Goal: Information Seeking & Learning: Check status

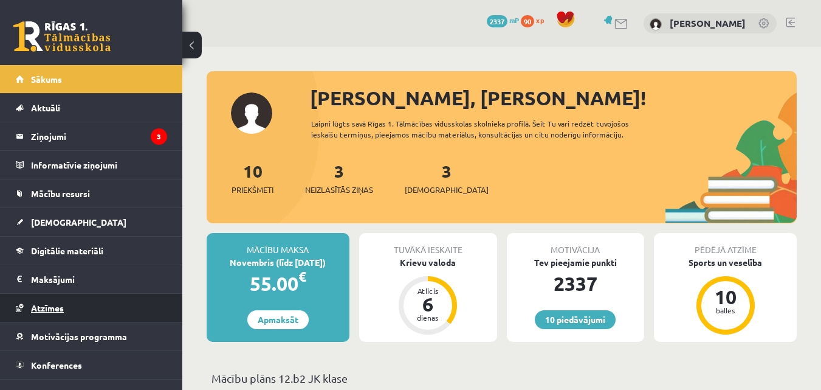
click at [85, 295] on link "Atzīmes" at bounding box center [91, 308] width 151 height 28
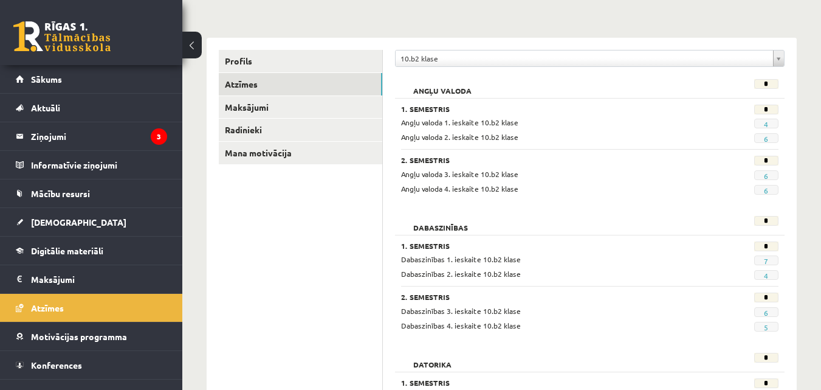
scroll to position [284, 0]
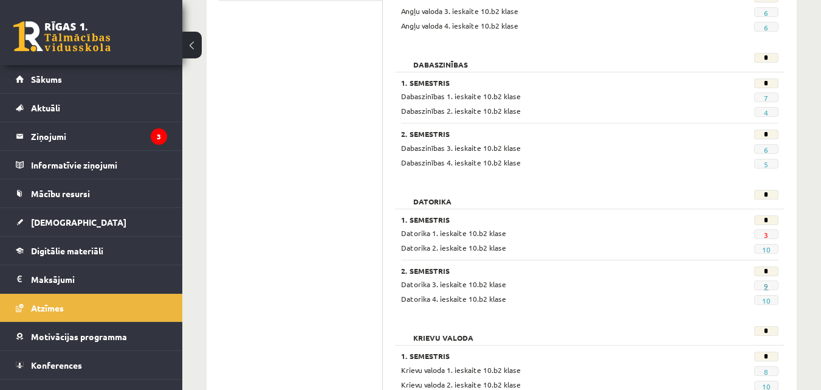
click at [768, 286] on link "9" at bounding box center [766, 286] width 4 height 10
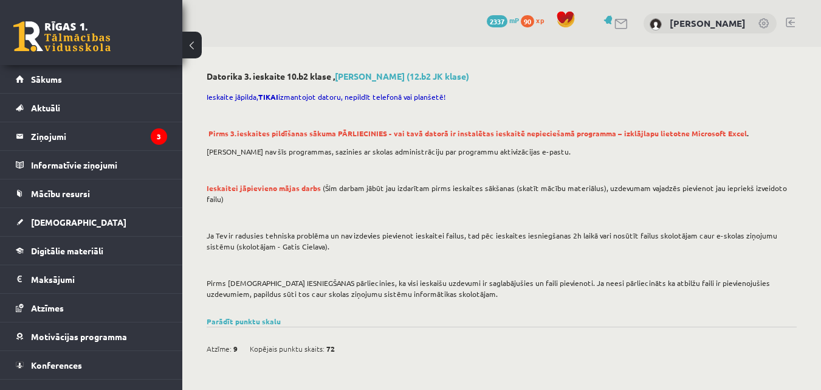
scroll to position [284, 0]
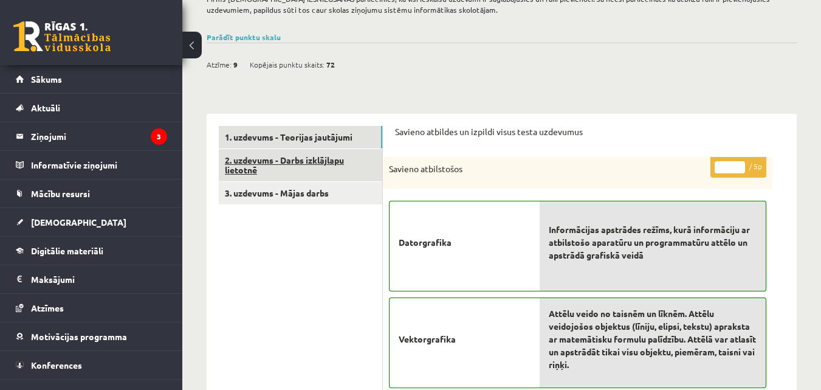
click at [307, 149] on link "2. uzdevums - Darbs izklājlapu lietotnē" at bounding box center [301, 165] width 164 height 33
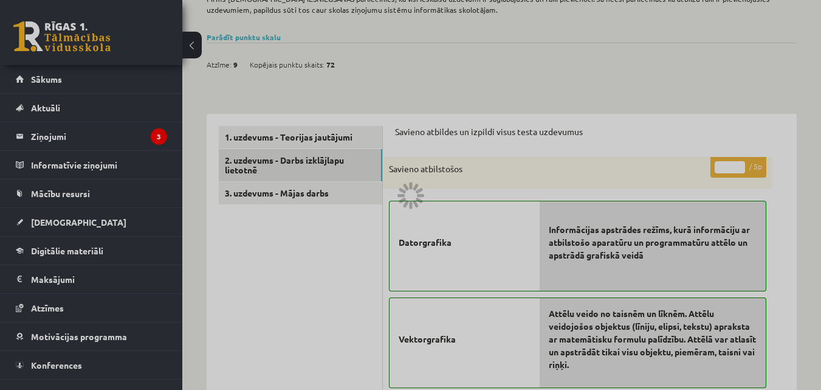
scroll to position [249, 0]
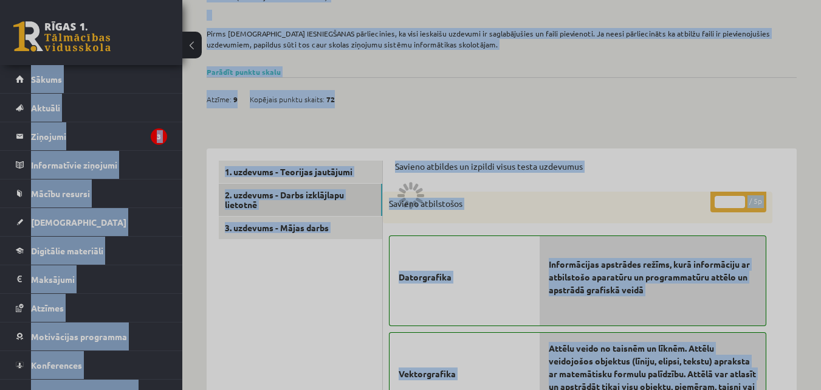
drag, startPoint x: 493, startPoint y: 53, endPoint x: 405, endPoint y: 210, distance: 179.6
click at [406, 210] on div at bounding box center [410, 195] width 821 height 390
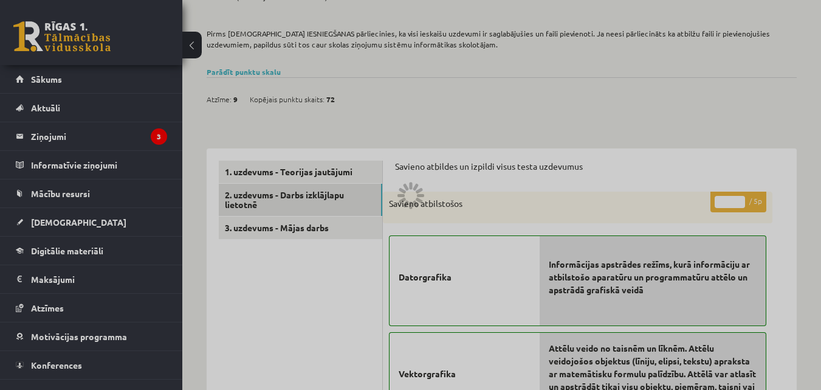
click at [442, 185] on div at bounding box center [410, 195] width 821 height 390
drag, startPoint x: 385, startPoint y: 121, endPoint x: 599, endPoint y: 288, distance: 272.0
click at [596, 291] on div at bounding box center [410, 195] width 821 height 390
click at [599, 288] on div at bounding box center [410, 195] width 821 height 390
click at [297, 121] on div at bounding box center [410, 195] width 821 height 390
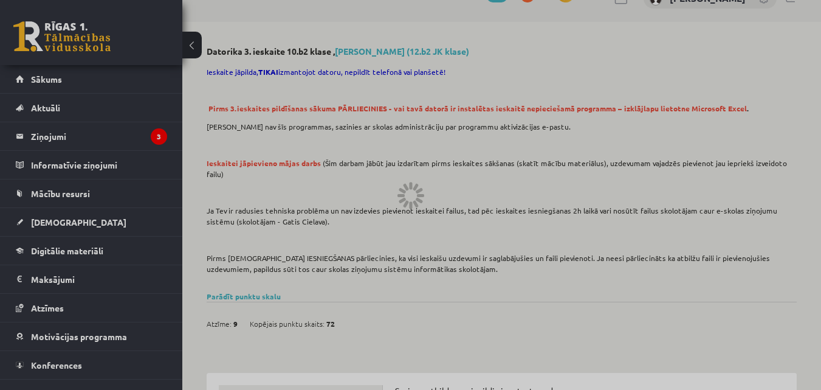
scroll to position [0, 0]
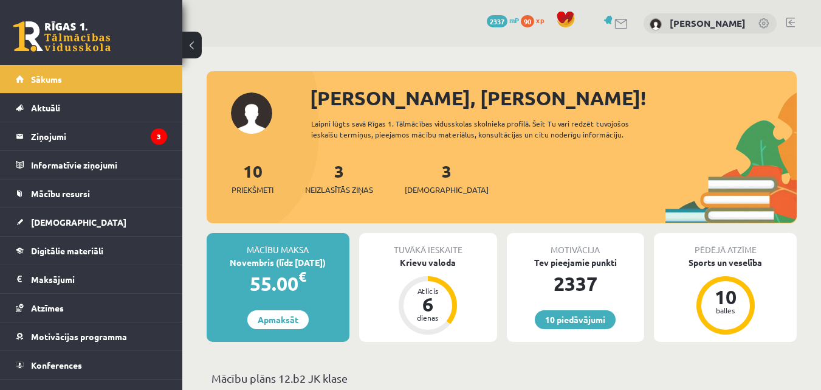
click at [492, 125] on div "Laipni lūgts savā Rīgas 1. Tālmācības vidusskolas skolnieka profilā. Šeit Tu va…" at bounding box center [488, 129] width 354 height 22
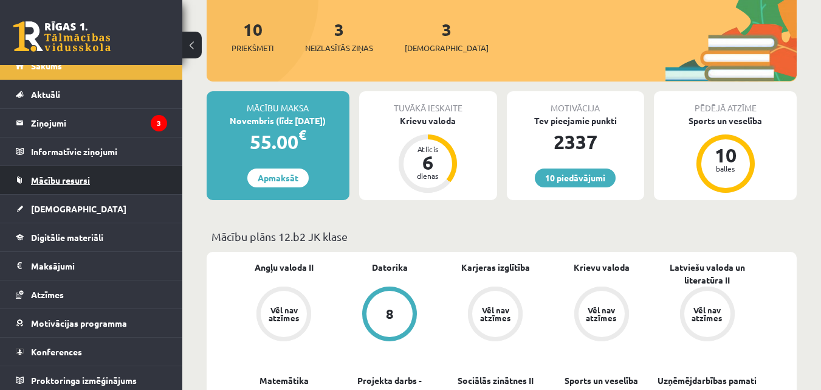
scroll to position [18, 0]
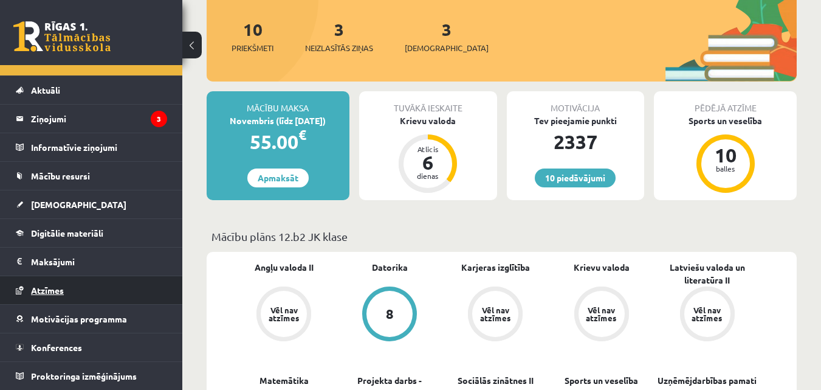
click at [71, 284] on link "Atzīmes" at bounding box center [91, 290] width 151 height 28
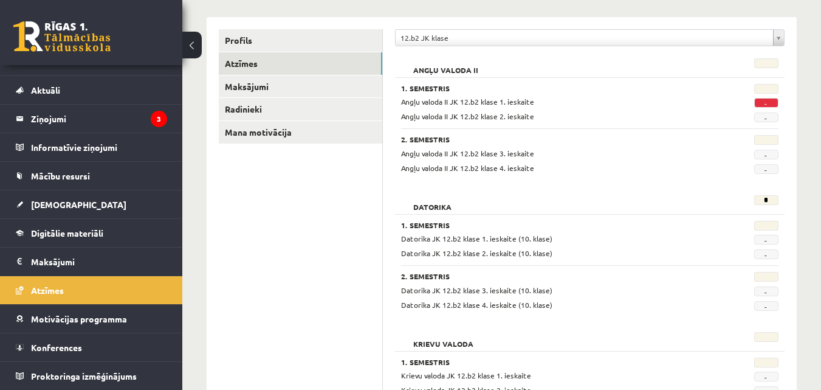
click at [466, 29] on div "12.b2 JK klase" at bounding box center [590, 37] width 390 height 17
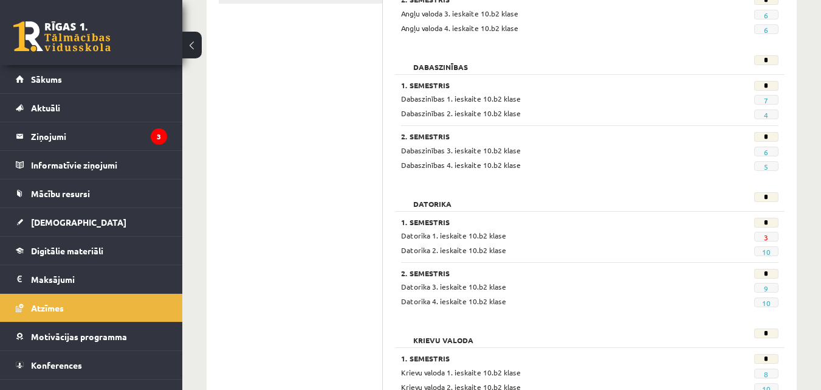
scroll to position [284, 0]
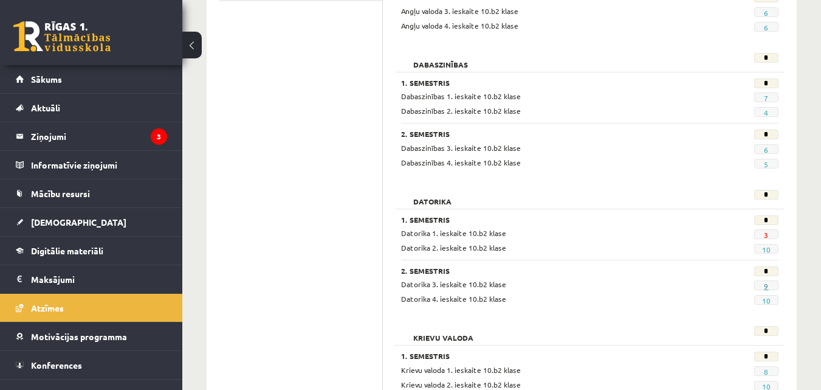
click at [768, 283] on link "9" at bounding box center [766, 286] width 4 height 10
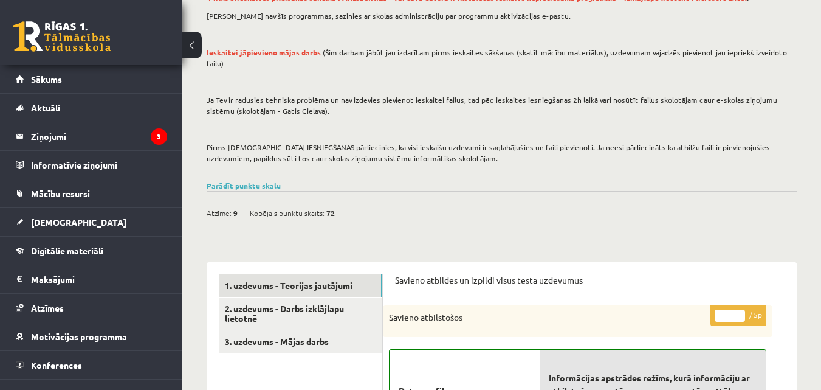
scroll to position [142, 0]
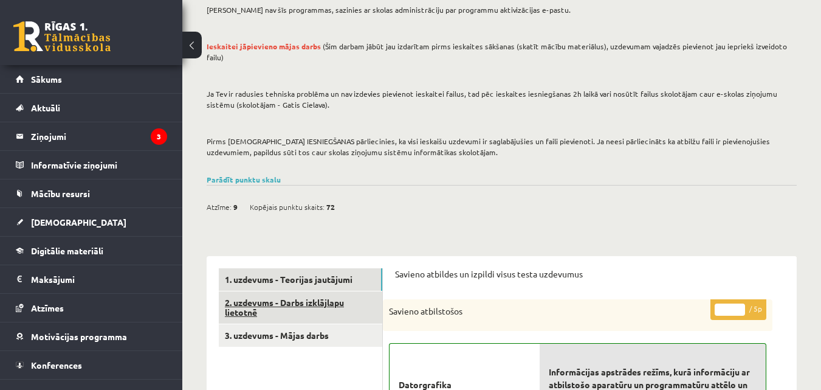
click at [317, 295] on link "2. uzdevums - Darbs izklājlapu lietotnē" at bounding box center [301, 307] width 164 height 33
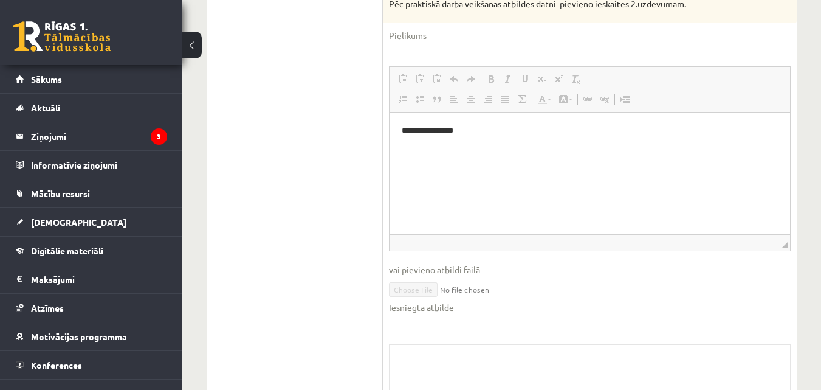
scroll to position [754, 0]
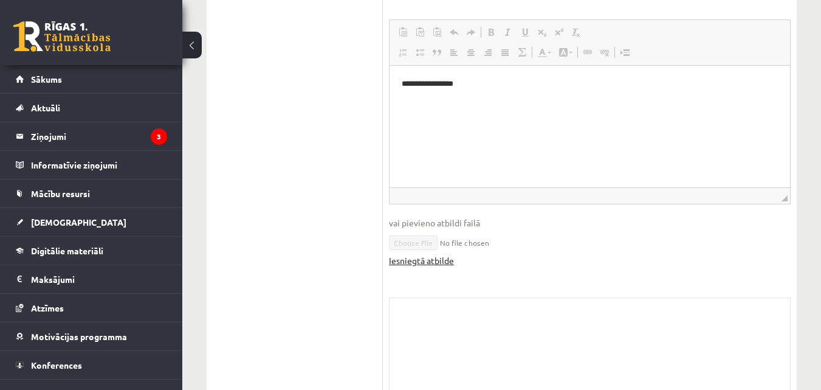
click at [409, 254] on link "Iesniegtā atbilde" at bounding box center [421, 260] width 65 height 13
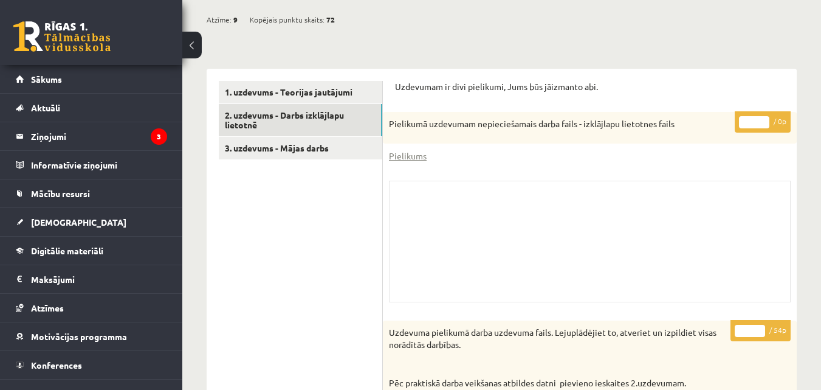
scroll to position [187, 0]
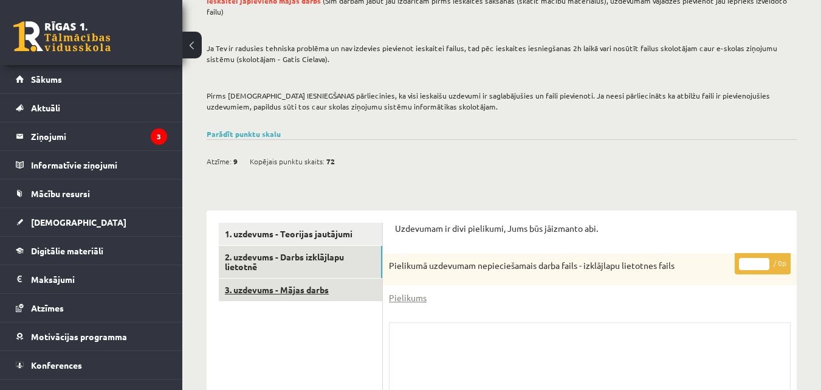
click at [314, 281] on link "3. uzdevums - Mājas darbs" at bounding box center [301, 289] width 164 height 22
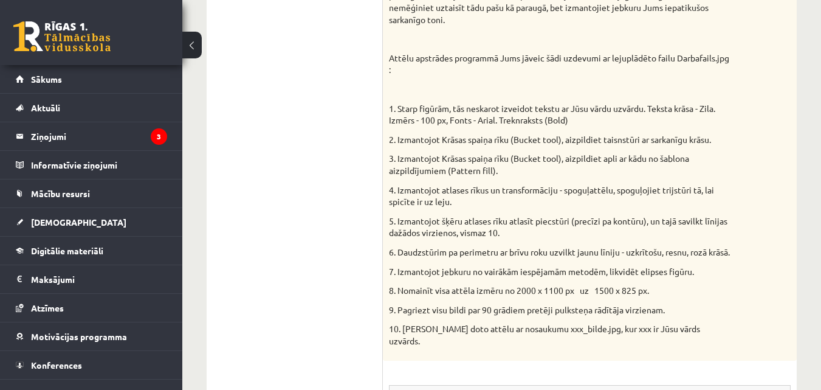
scroll to position [1180, 0]
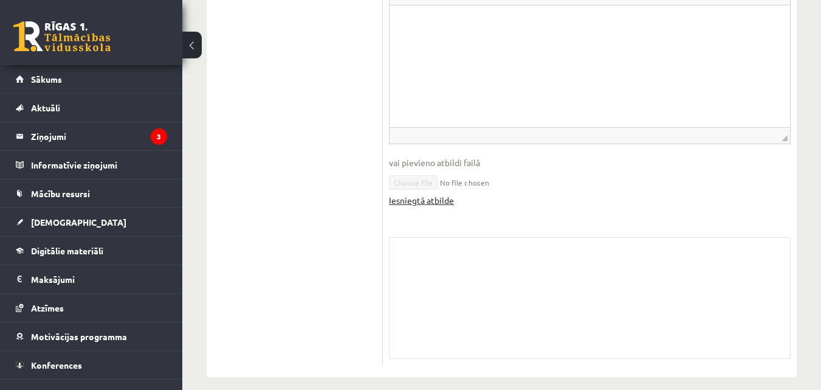
click at [417, 207] on link "Iesniegtā atbilde" at bounding box center [421, 200] width 65 height 13
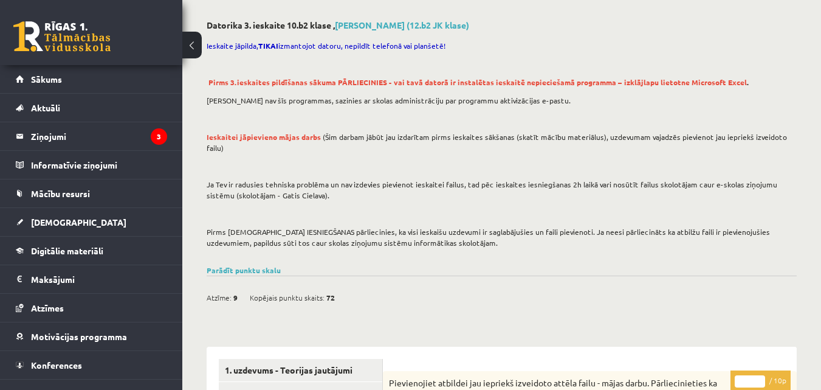
scroll to position [0, 0]
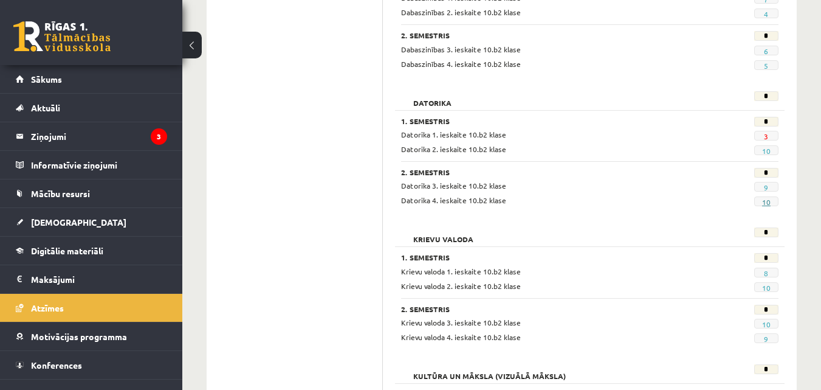
scroll to position [425, 0]
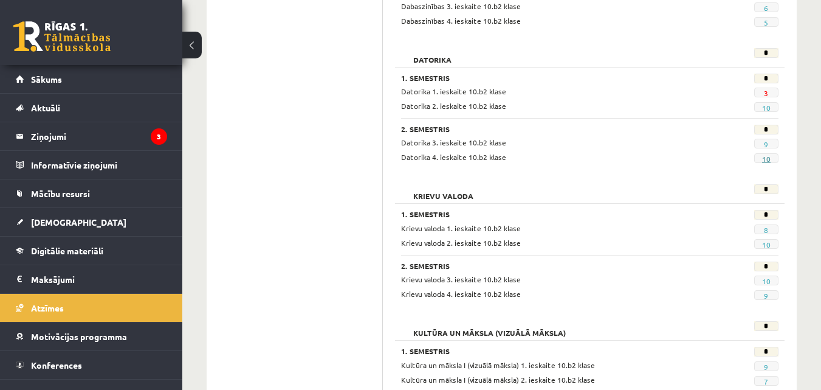
click at [768, 156] on link "10" at bounding box center [766, 159] width 9 height 10
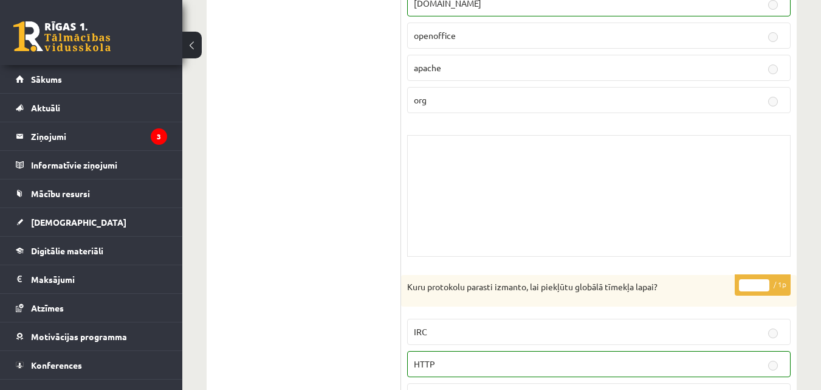
scroll to position [793, 0]
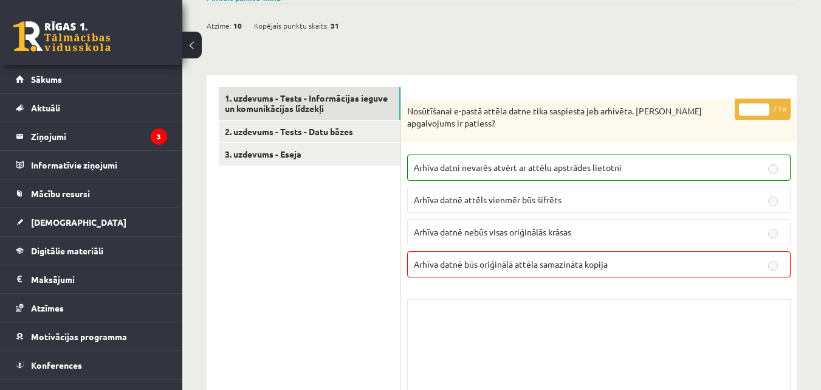
scroll to position [0, 0]
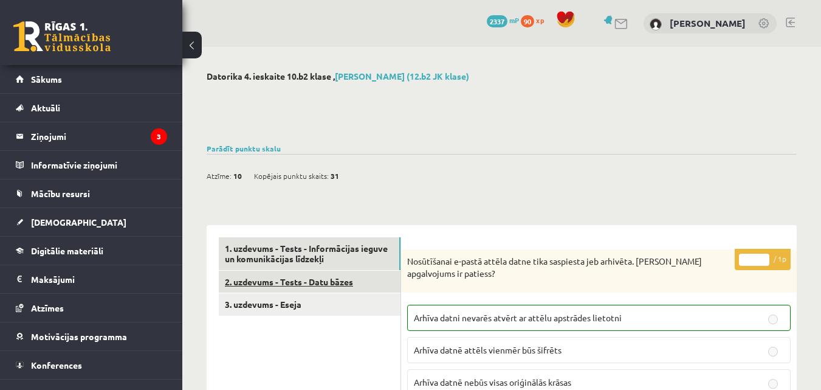
click at [296, 280] on link "2. uzdevums - Tests - Datu bāzes" at bounding box center [310, 281] width 182 height 22
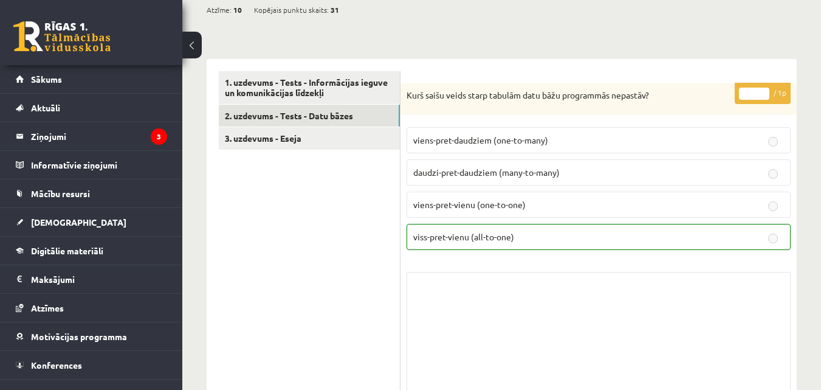
scroll to position [142, 0]
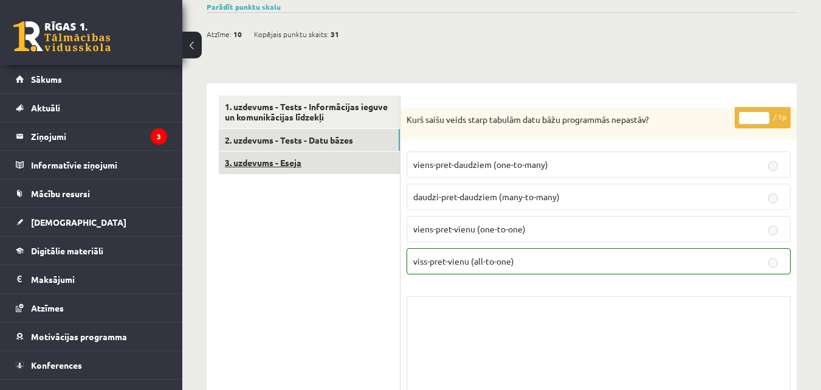
click at [333, 160] on link "3. uzdevums - Eseja" at bounding box center [309, 162] width 181 height 22
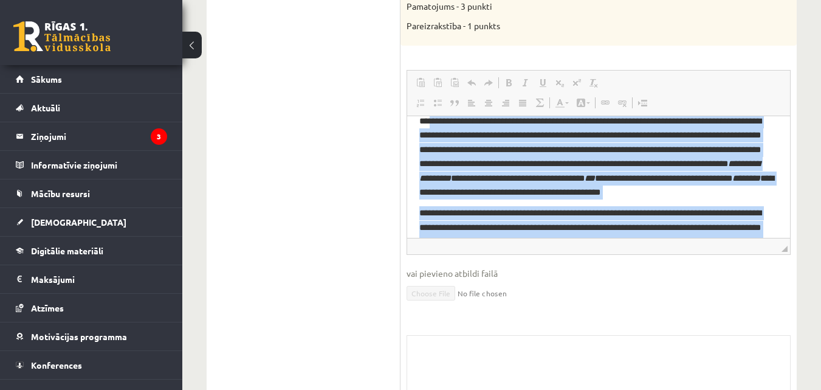
scroll to position [0, 0]
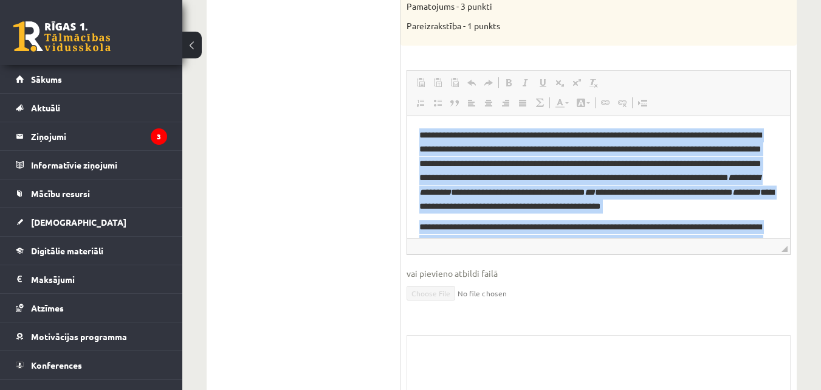
drag, startPoint x: 555, startPoint y: 221, endPoint x: 413, endPoint y: 81, distance: 199.9
click at [413, 115] on html "**********" at bounding box center [598, 278] width 383 height 326
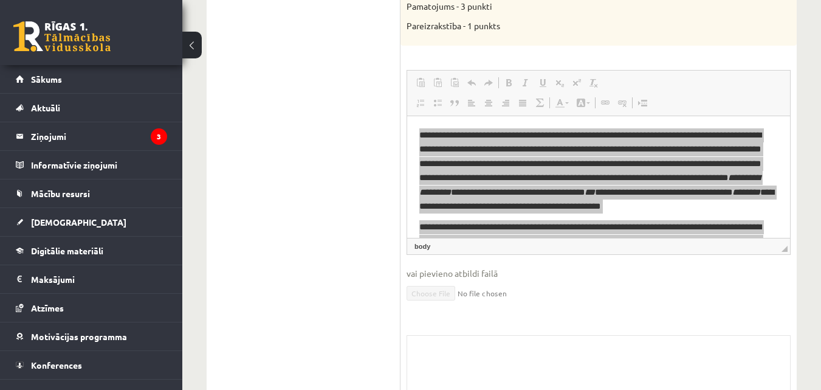
click at [316, 229] on ul "1. uzdevums - Tests - Informācijas ieguve un komunikācijas līdzekļi 2. uzdevums…" at bounding box center [310, 143] width 182 height 638
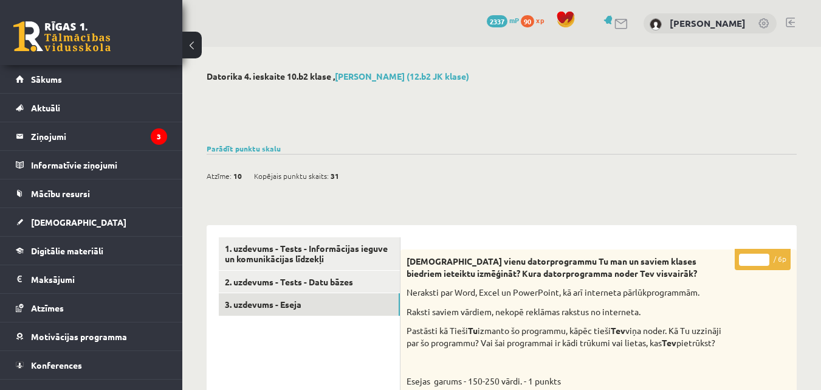
click at [434, 167] on div "Atzīme: 10 Kopējais punktu skaits: 31" at bounding box center [502, 169] width 590 height 31
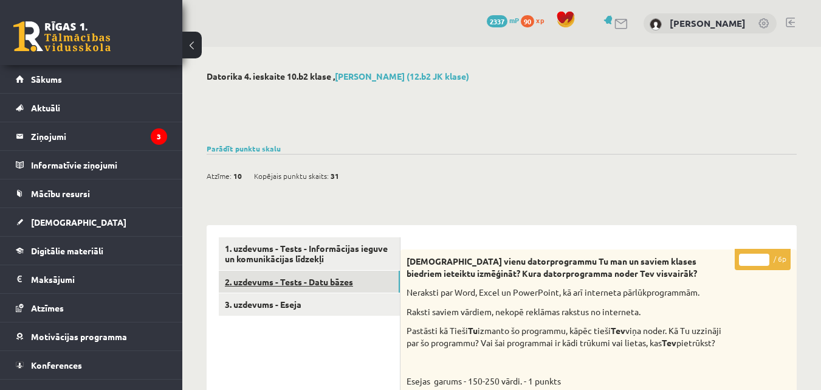
click at [343, 277] on link "2. uzdevums - Tests - Datu bāzes" at bounding box center [309, 281] width 181 height 22
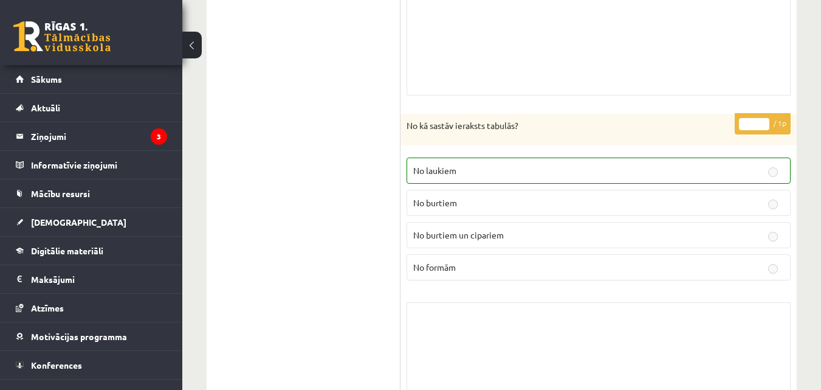
scroll to position [1475, 0]
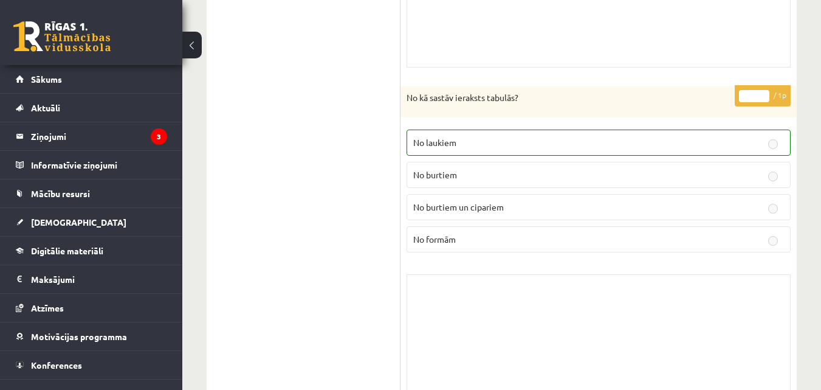
click at [464, 101] on p "No kā sastāv ieraksts tabulās?" at bounding box center [568, 98] width 323 height 12
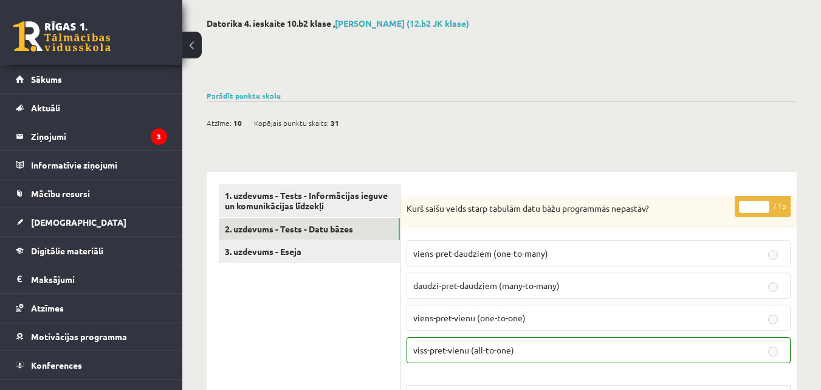
scroll to position [0, 0]
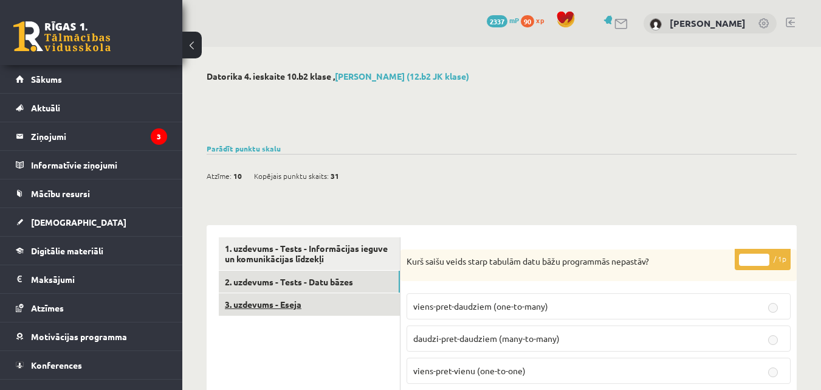
click at [317, 308] on link "3. uzdevums - Eseja" at bounding box center [309, 304] width 181 height 22
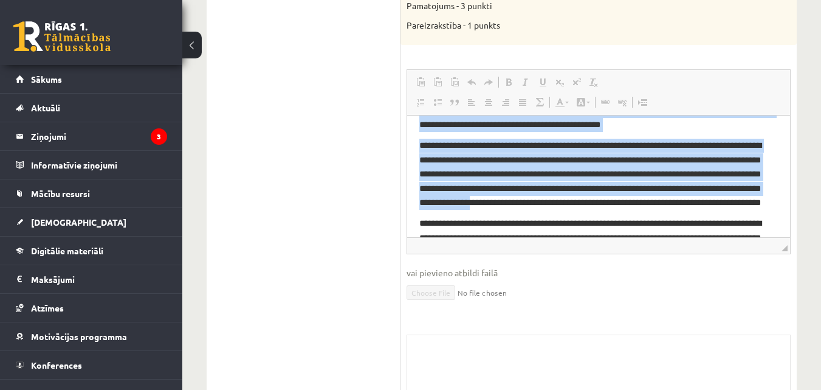
scroll to position [261, 0]
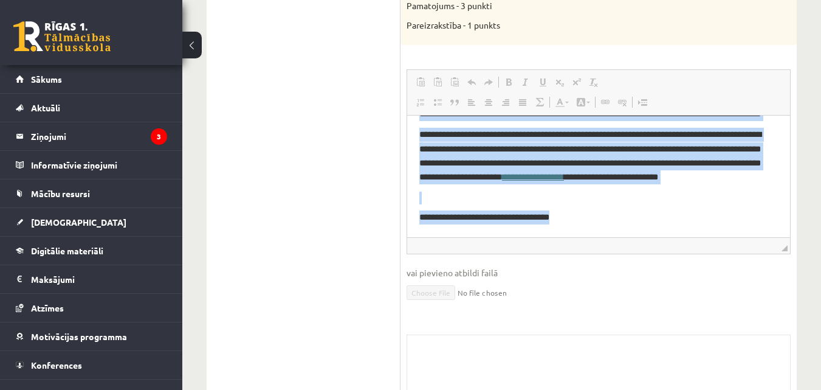
drag, startPoint x: 422, startPoint y: 133, endPoint x: 1040, endPoint y: 372, distance: 662.9
click at [631, 236] on html "**********" at bounding box center [598, 73] width 383 height 326
copy body "**********"
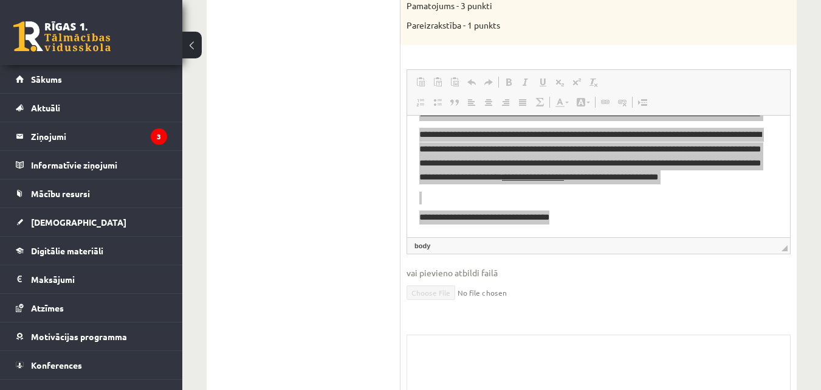
click at [289, 210] on ul "1. uzdevums - Tests - Informācijas ieguve un komunikācijas līdzekļi 2. uzdevums…" at bounding box center [310, 143] width 182 height 638
click at [528, 66] on div "* / 6p Kuru vienu datorprogrammu Tu man un saviem klases biedriem ieteiktu izmē…" at bounding box center [599, 149] width 396 height 626
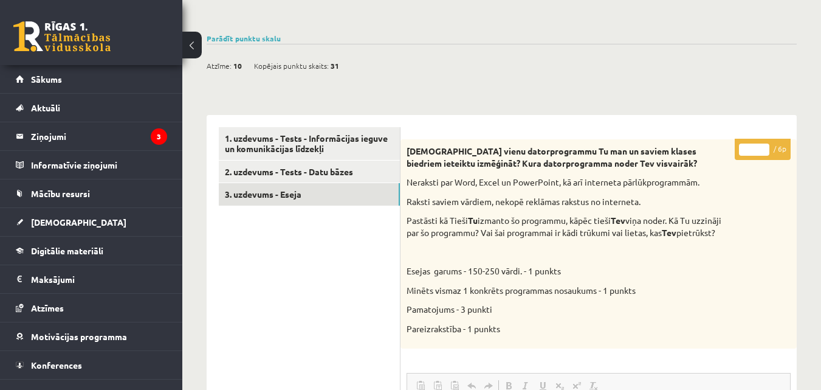
scroll to position [0, 0]
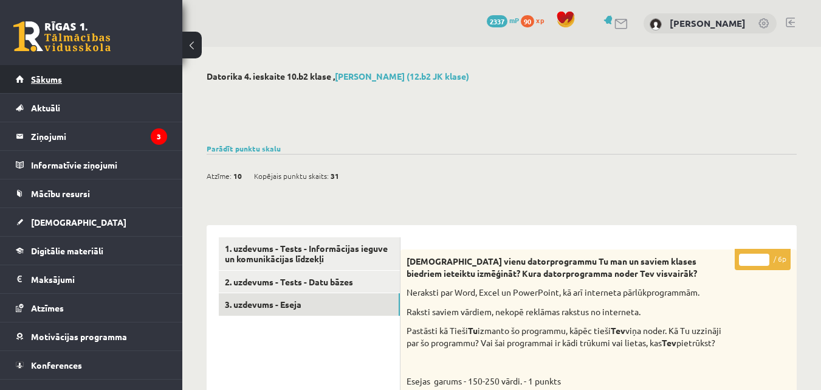
click at [108, 75] on link "Sākums" at bounding box center [91, 79] width 151 height 28
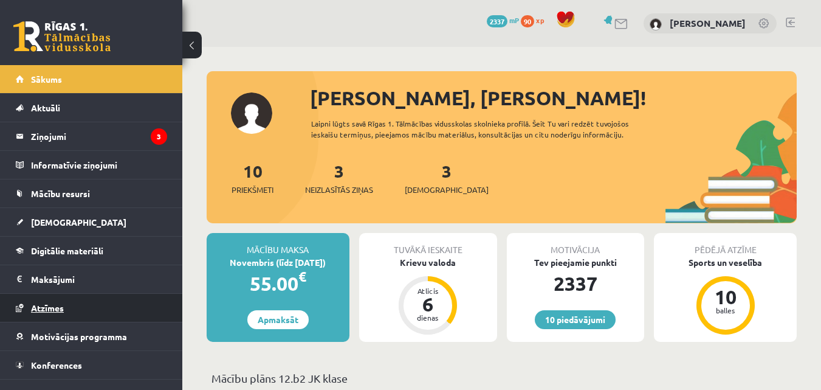
click at [88, 309] on link "Atzīmes" at bounding box center [91, 308] width 151 height 28
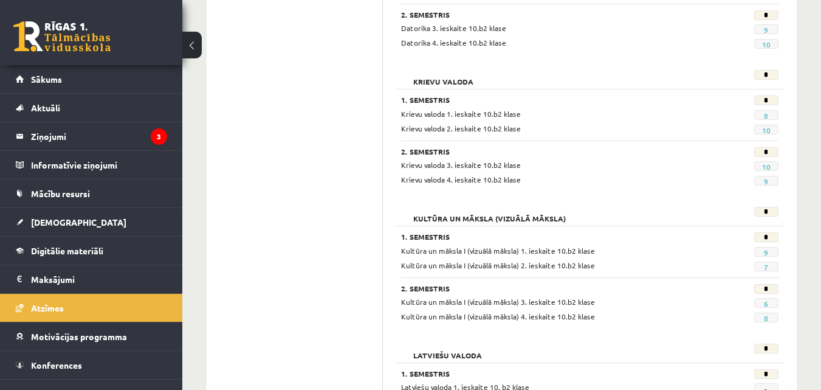
scroll to position [567, 0]
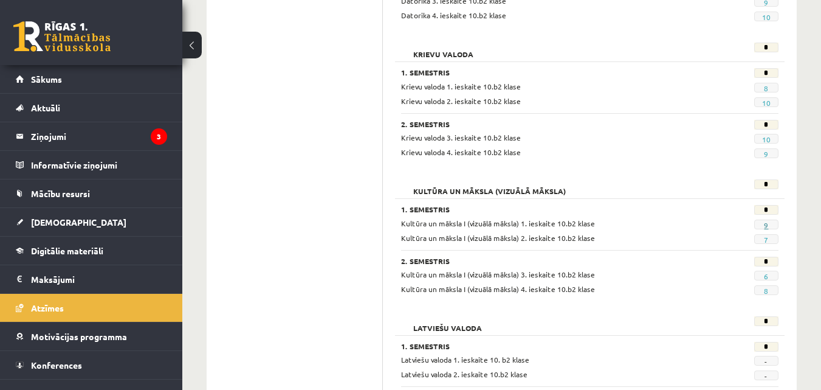
click at [765, 225] on link "9" at bounding box center [766, 225] width 4 height 10
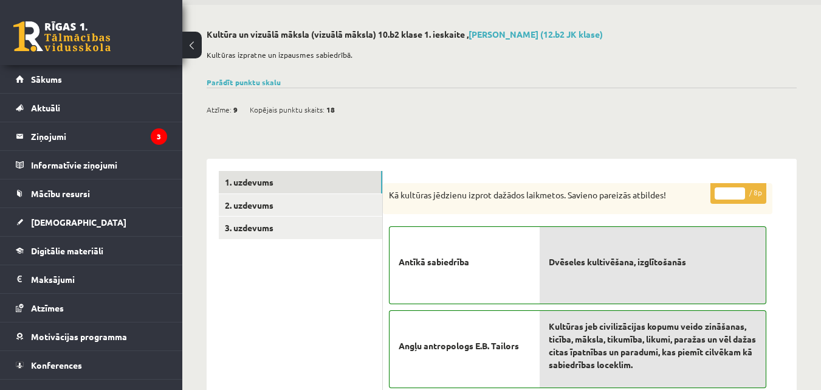
scroll to position [16, 0]
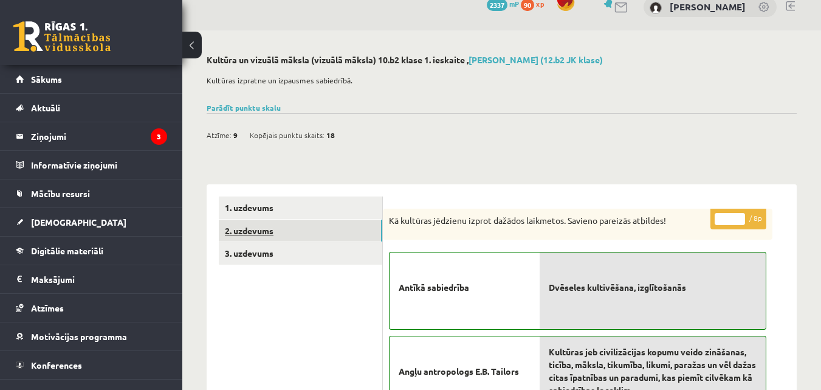
click at [271, 240] on link "2. uzdevums" at bounding box center [301, 230] width 164 height 22
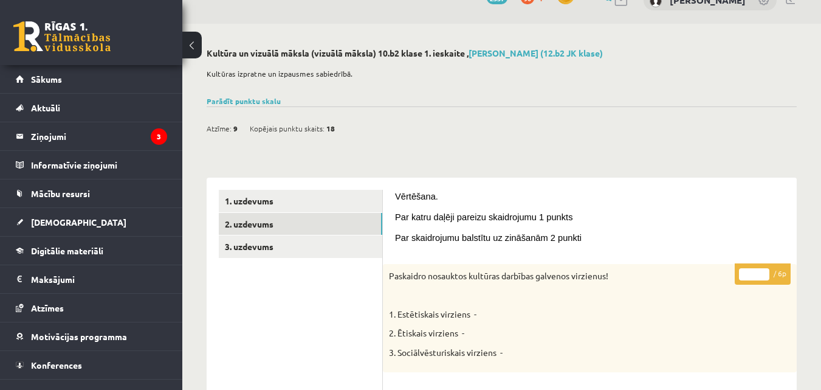
scroll to position [0, 0]
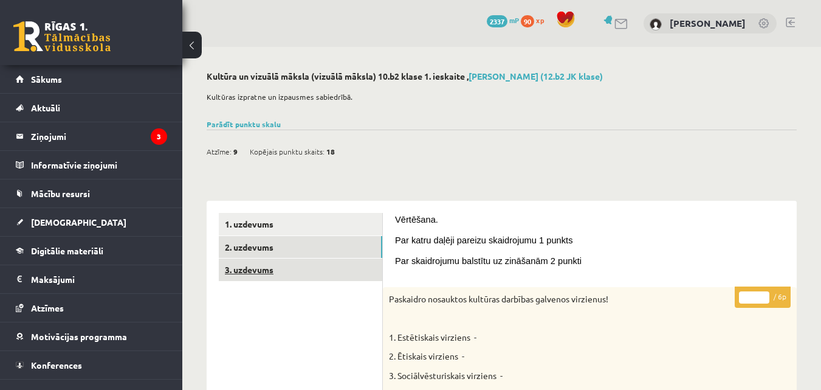
click at [328, 269] on link "3. uzdevums" at bounding box center [301, 269] width 164 height 22
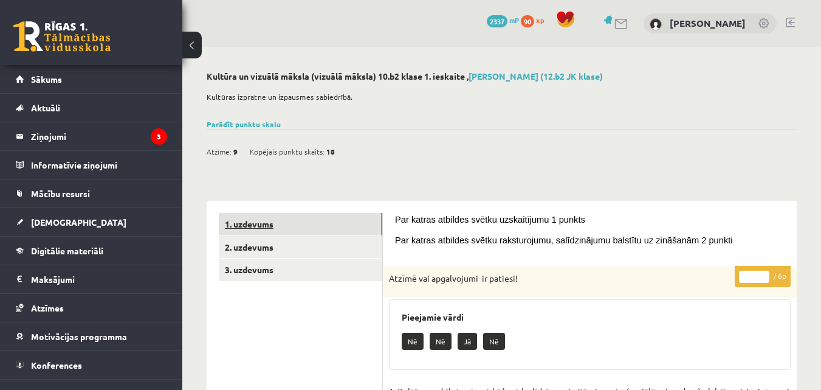
click at [284, 226] on link "1. uzdevums" at bounding box center [301, 224] width 164 height 22
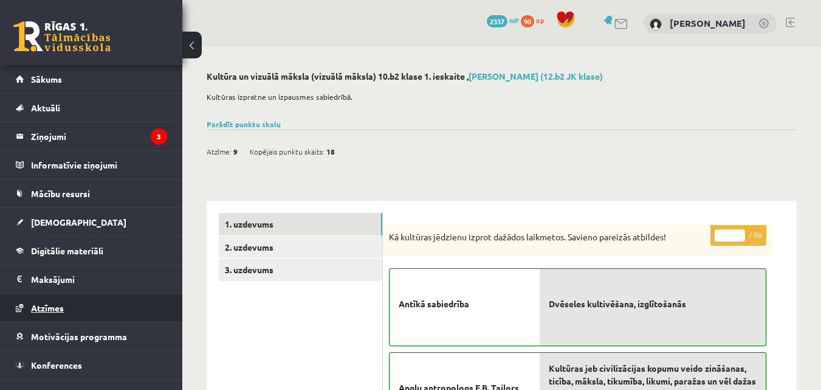
click at [130, 301] on link "Atzīmes" at bounding box center [91, 308] width 151 height 28
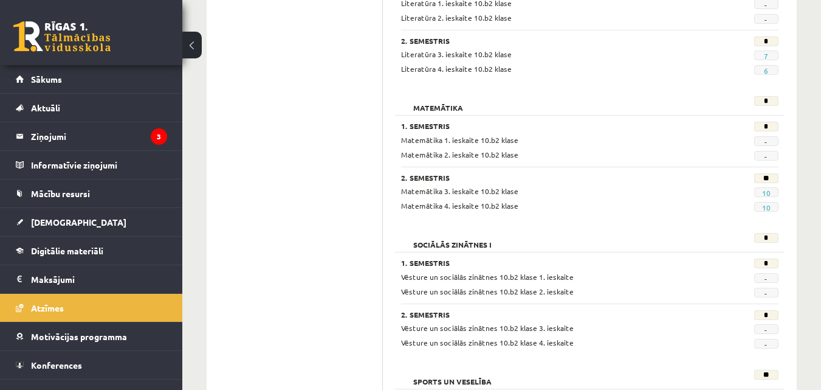
scroll to position [918, 0]
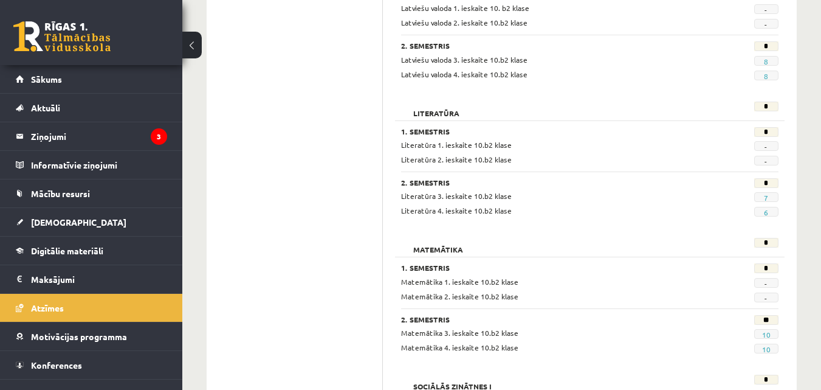
click at [769, 283] on span "-" at bounding box center [766, 283] width 24 height 10
click at [725, 316] on div "**" at bounding box center [754, 321] width 66 height 12
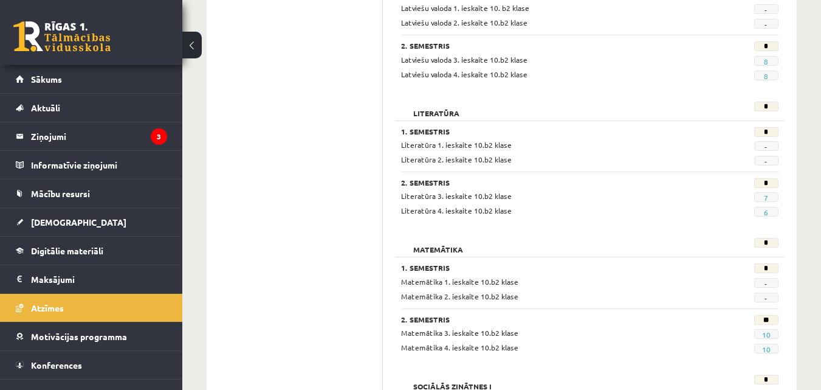
click at [760, 297] on span "-" at bounding box center [766, 297] width 24 height 10
click at [766, 334] on link "10" at bounding box center [766, 334] width 9 height 10
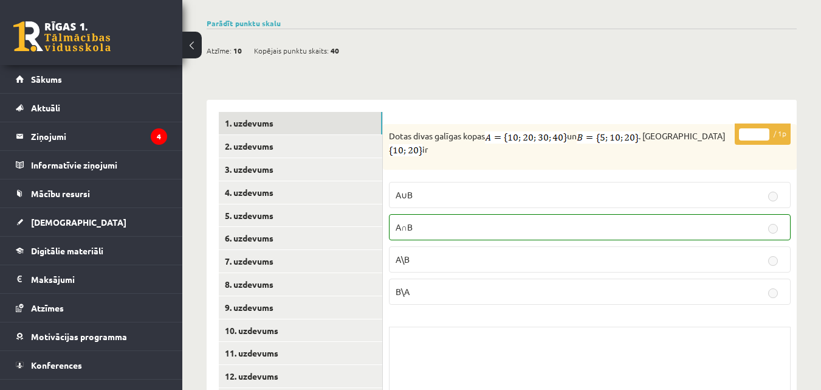
scroll to position [485, 0]
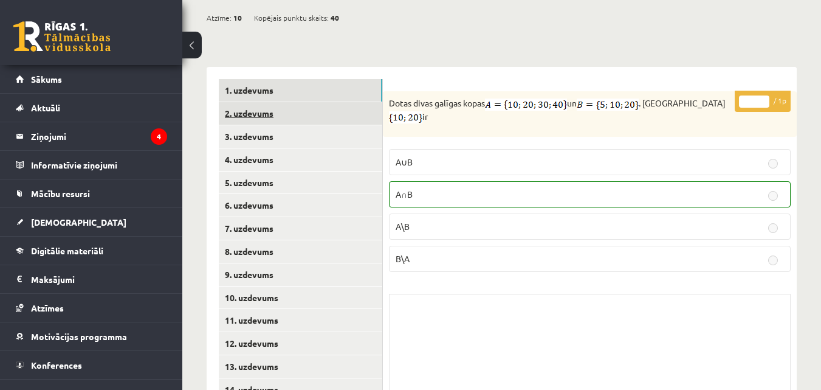
click at [286, 102] on link "2. uzdevums" at bounding box center [301, 113] width 164 height 22
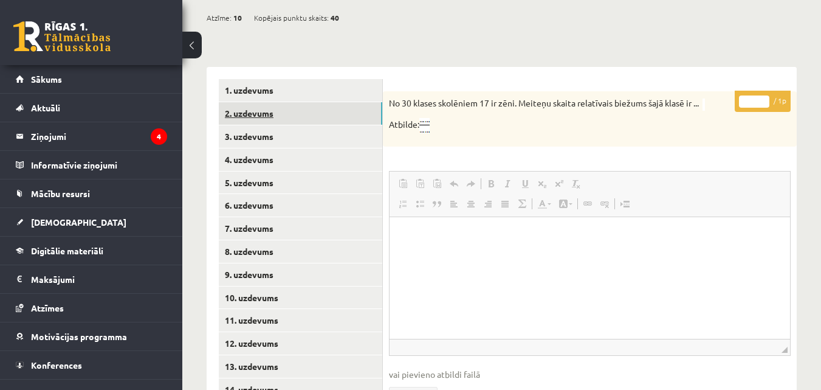
scroll to position [0, 0]
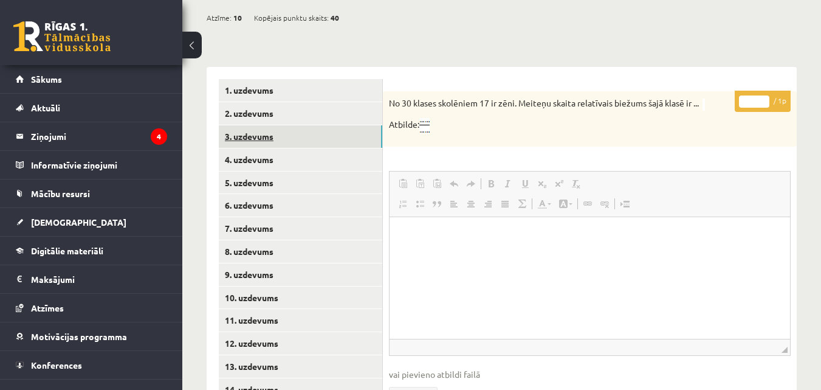
click at [283, 125] on link "3. uzdevums" at bounding box center [301, 136] width 164 height 22
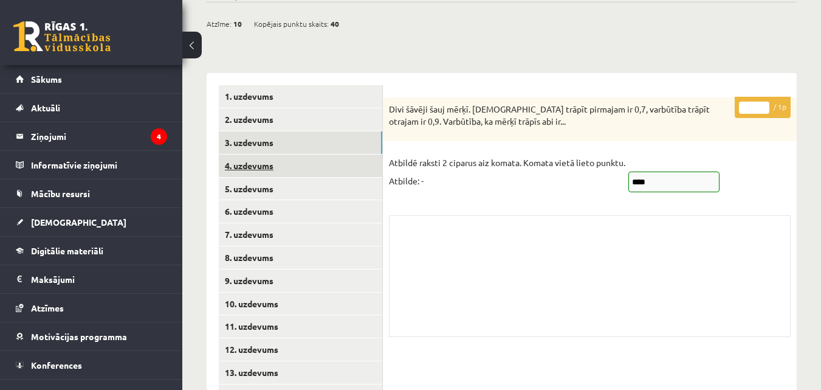
click at [270, 154] on link "4. uzdevums" at bounding box center [301, 165] width 164 height 22
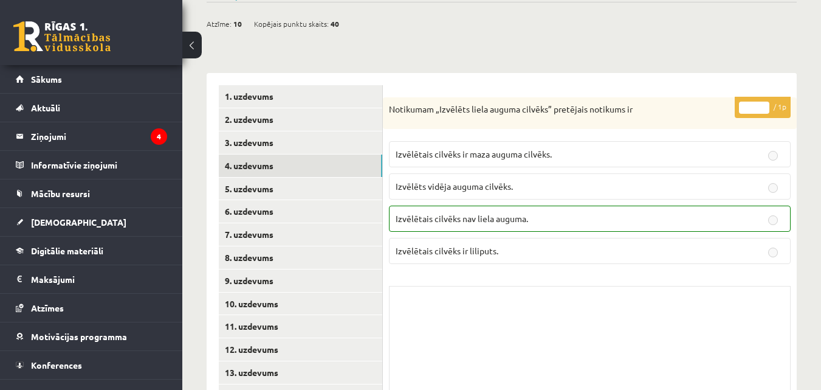
click at [449, 173] on label "Izvēlēts vidēja auguma cilvēks." at bounding box center [590, 186] width 402 height 26
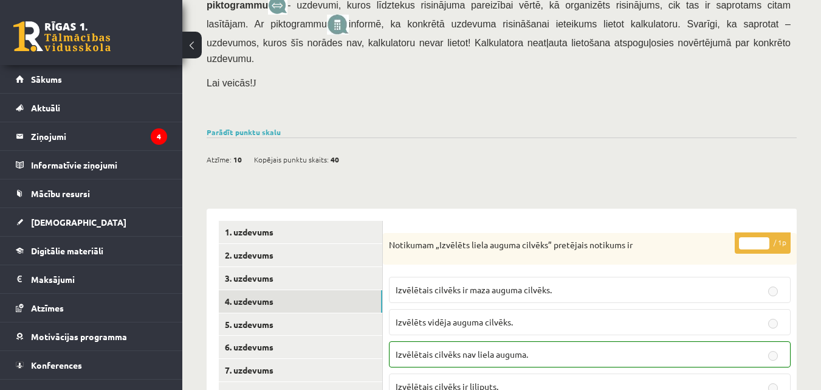
click at [449, 139] on div "Matemātika 3. ieskaite 10.b2 klase , Roberts Masjulis (12.b2 JK klase) Pārbaude…" at bounding box center [501, 144] width 639 height 882
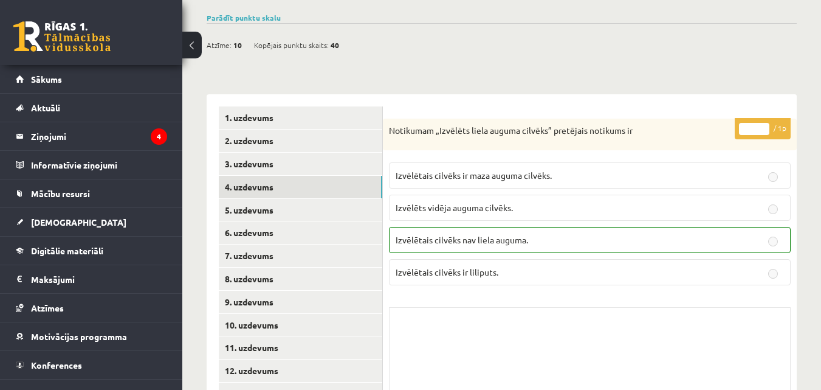
scroll to position [485, 0]
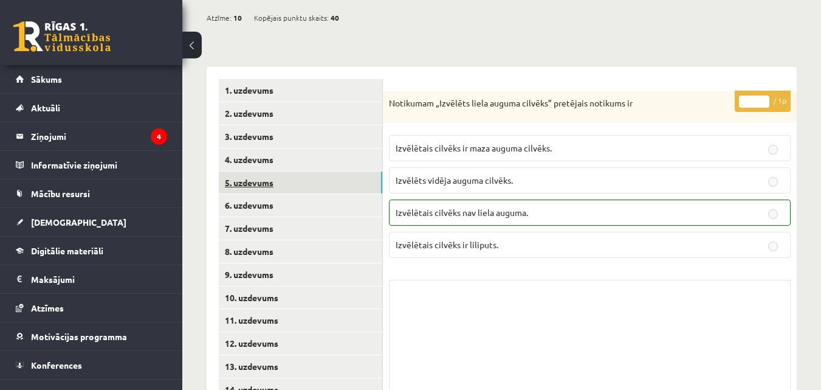
click at [301, 171] on link "5. uzdevums" at bounding box center [301, 182] width 164 height 22
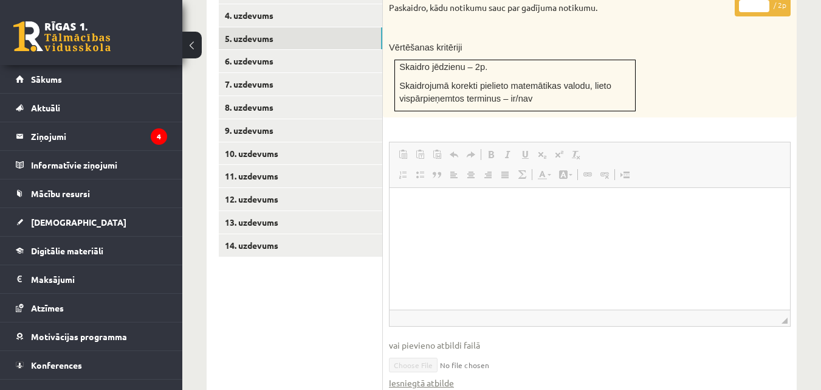
scroll to position [769, 0]
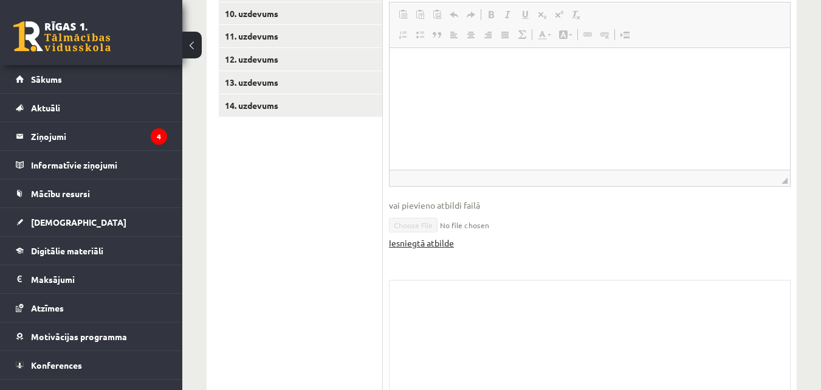
click at [439, 236] on link "Iesniegtā atbilde" at bounding box center [421, 242] width 65 height 13
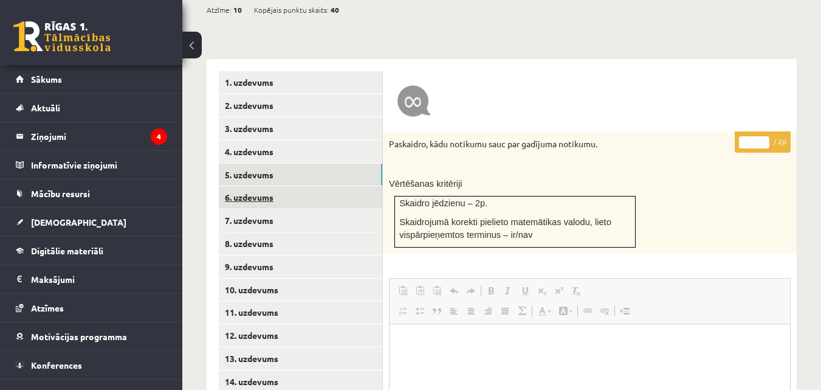
scroll to position [485, 0]
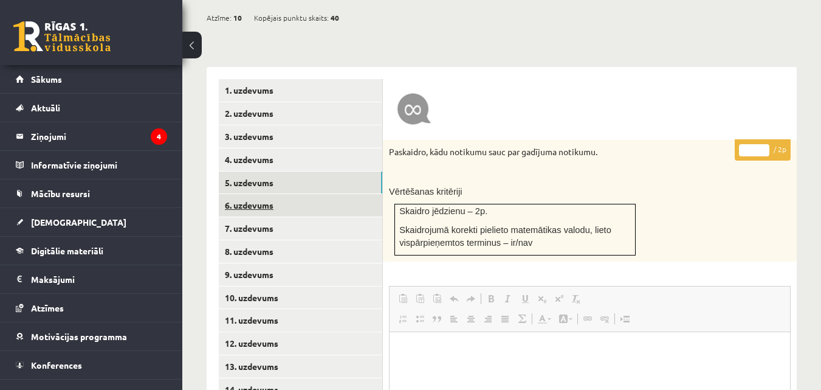
click at [269, 194] on link "6. uzdevums" at bounding box center [301, 205] width 164 height 22
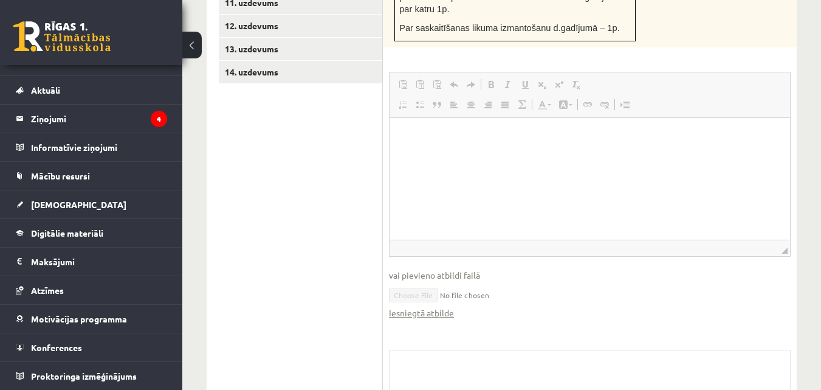
scroll to position [872, 0]
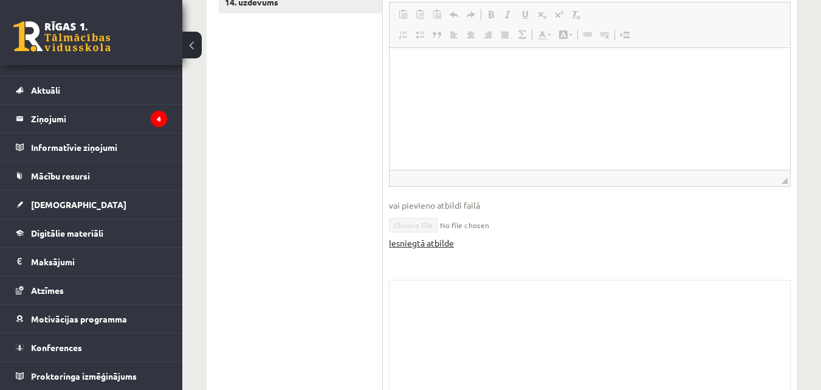
click at [418, 236] on link "Iesniegtā atbilde" at bounding box center [421, 242] width 65 height 13
click at [417, 236] on link "Iesniegtā atbilde" at bounding box center [421, 242] width 65 height 13
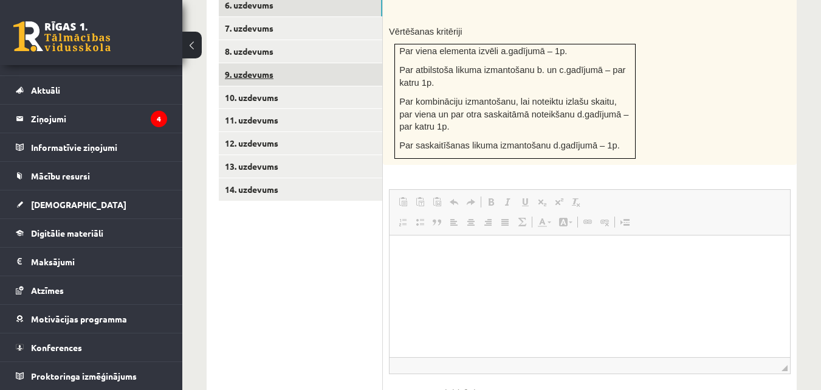
scroll to position [588, 0]
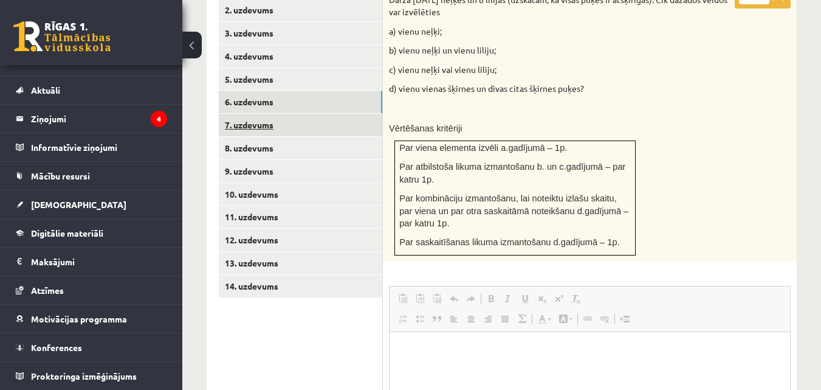
click at [291, 114] on link "7. uzdevums" at bounding box center [301, 125] width 164 height 22
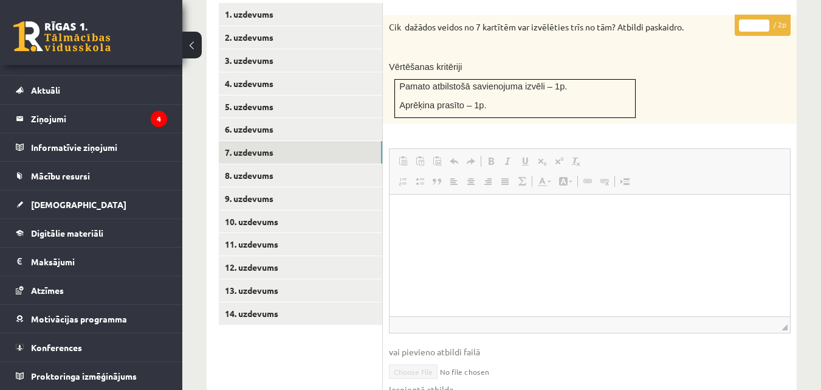
scroll to position [587, 0]
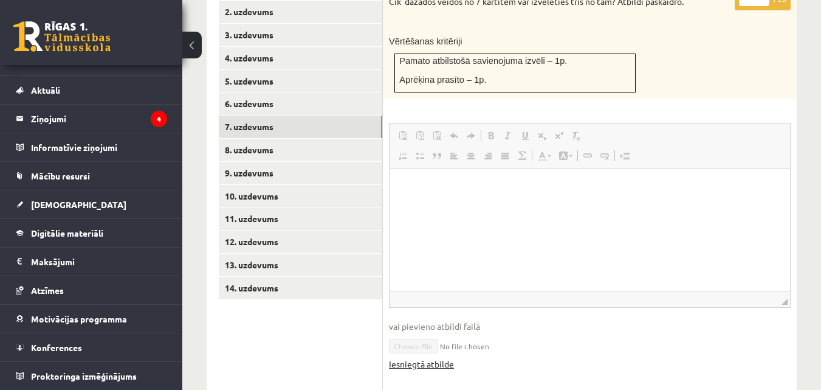
click at [412, 357] on link "Iesniegtā atbilde" at bounding box center [421, 363] width 65 height 13
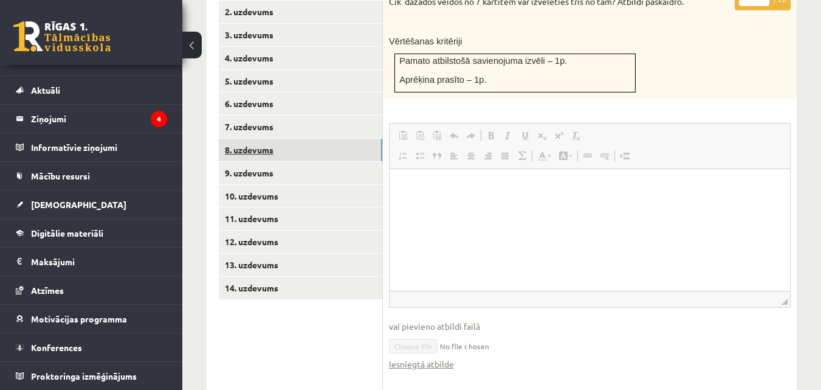
click at [266, 139] on link "8. uzdevums" at bounding box center [301, 150] width 164 height 22
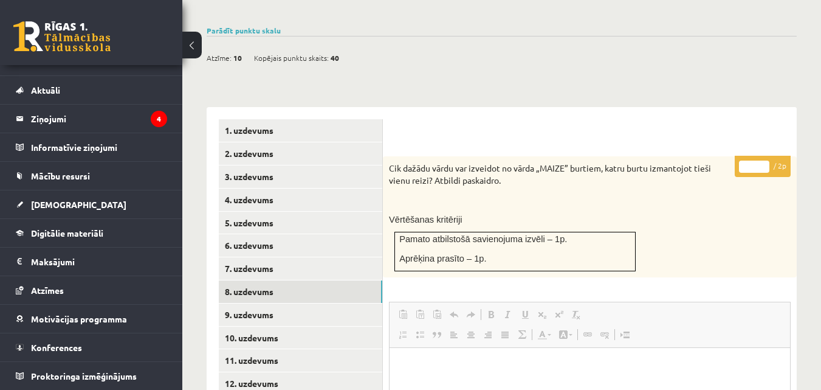
scroll to position [0, 0]
click at [460, 355] on html at bounding box center [590, 365] width 401 height 37
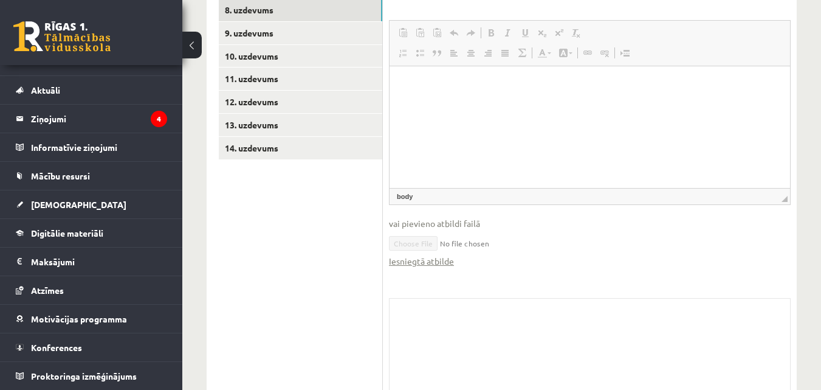
scroll to position [728, 0]
click at [399, 253] on link "Iesniegtā atbilde" at bounding box center [421, 259] width 65 height 13
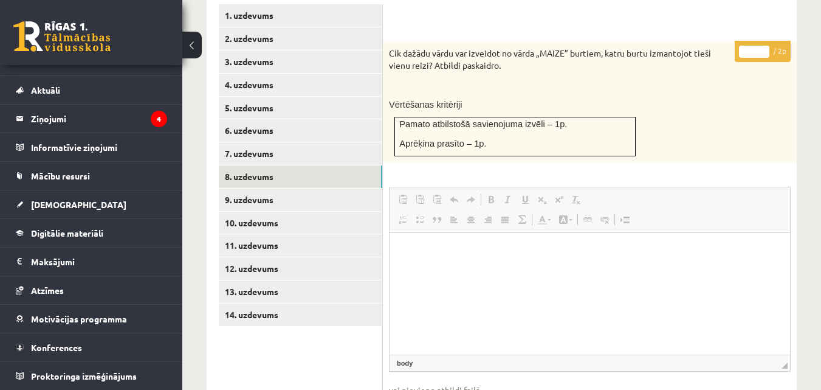
scroll to position [587, 0]
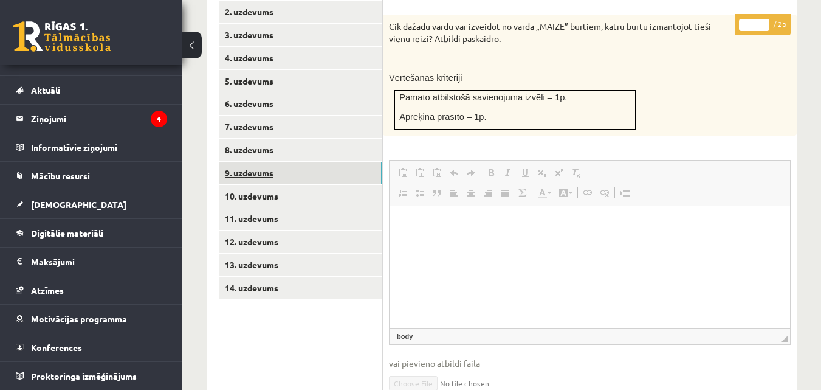
click at [292, 162] on link "9. uzdevums" at bounding box center [301, 173] width 164 height 22
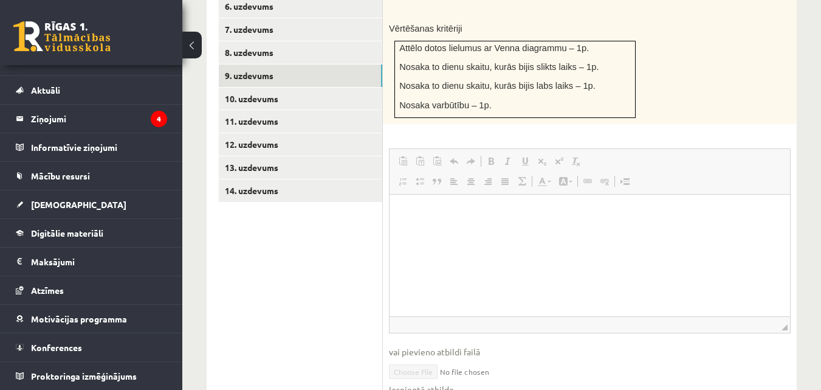
scroll to position [746, 0]
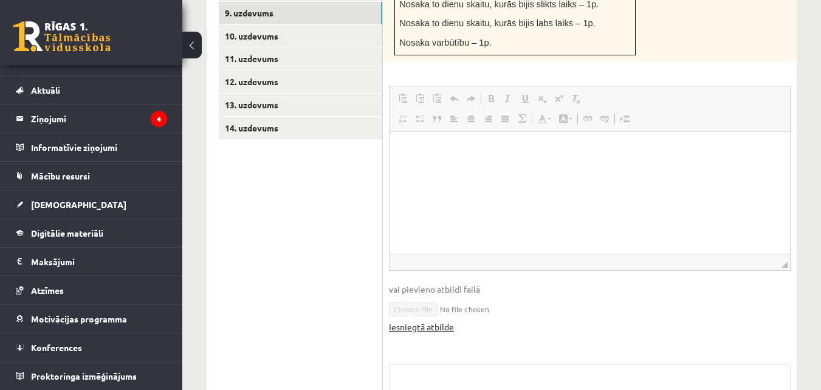
click at [418, 320] on link "Iesniegtā atbilde" at bounding box center [421, 326] width 65 height 13
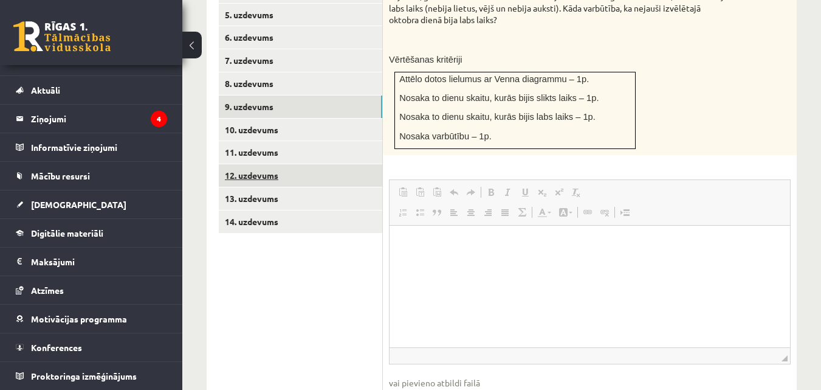
scroll to position [605, 0]
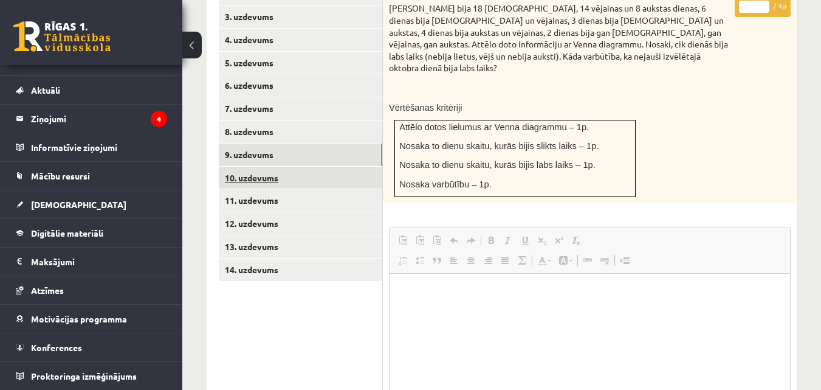
click at [283, 167] on link "10. uzdevums" at bounding box center [301, 178] width 164 height 22
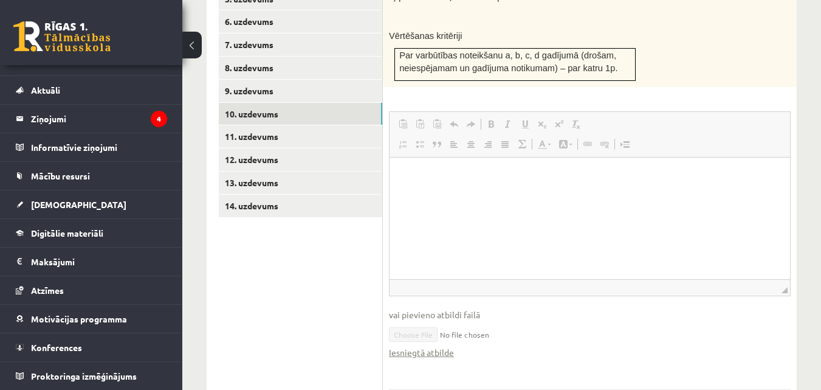
scroll to position [778, 0]
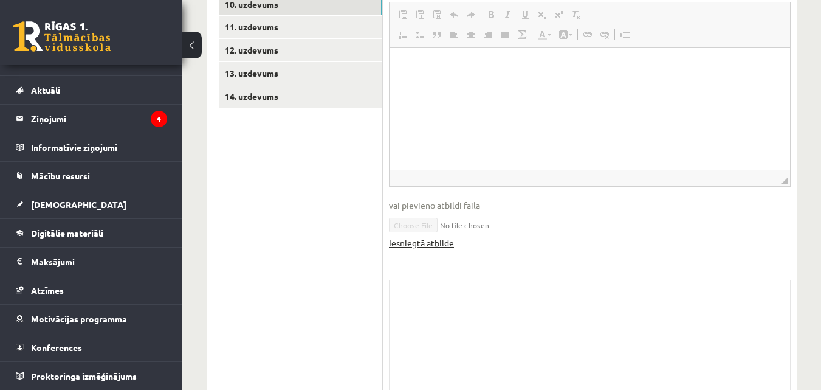
click at [436, 236] on link "Iesniegtā atbilde" at bounding box center [421, 242] width 65 height 13
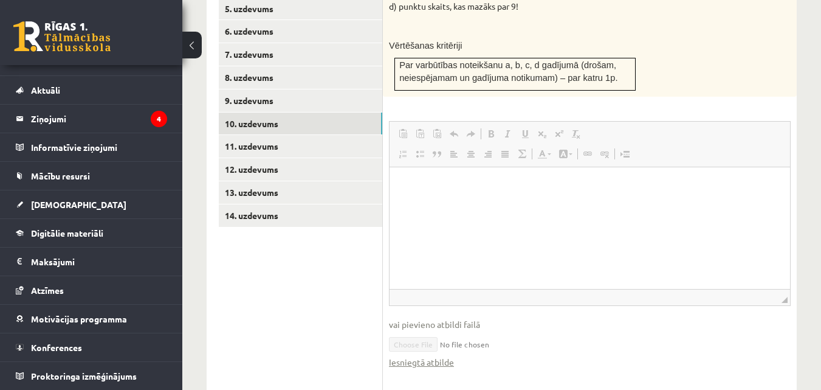
scroll to position [636, 0]
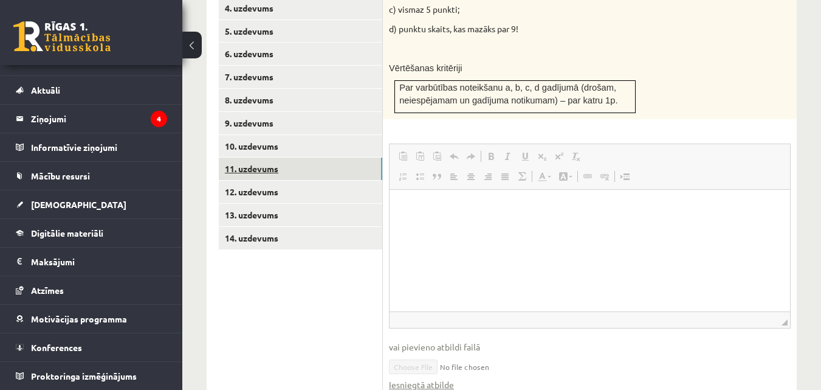
click at [292, 157] on link "11. uzdevums" at bounding box center [301, 168] width 164 height 22
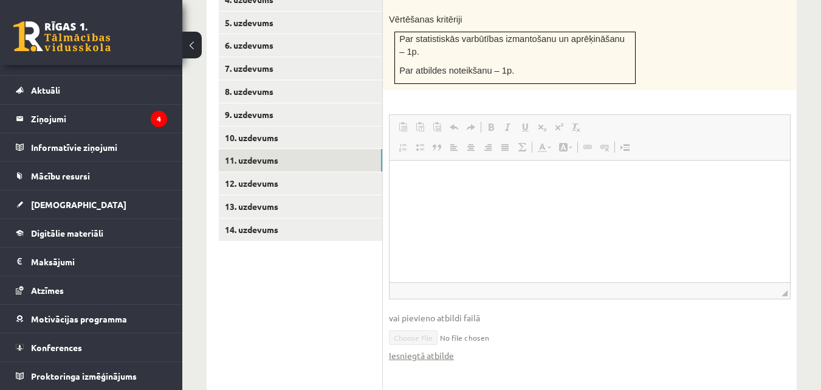
scroll to position [683, 0]
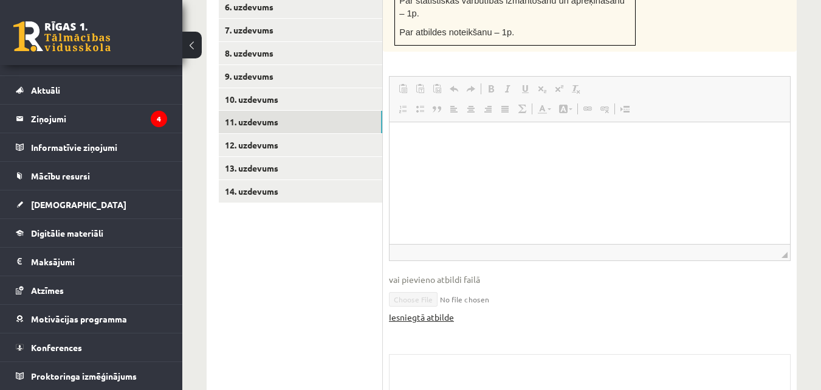
click at [422, 311] on link "Iesniegtā atbilde" at bounding box center [421, 317] width 65 height 13
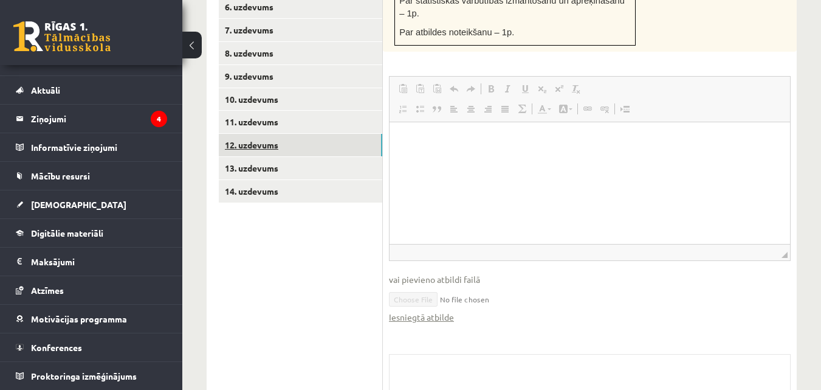
click at [301, 134] on link "12. uzdevums" at bounding box center [301, 145] width 164 height 22
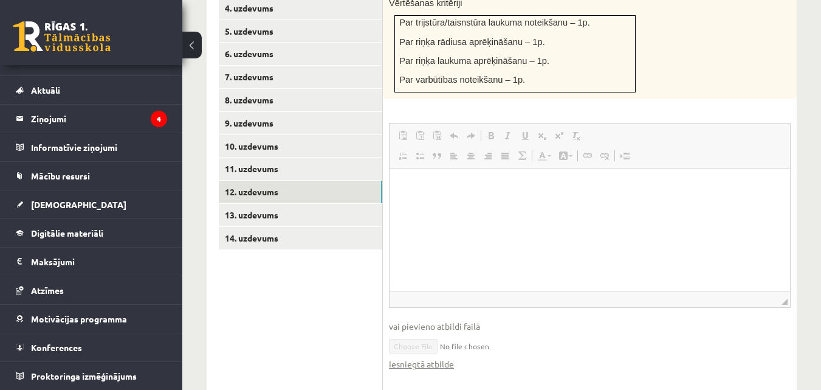
scroll to position [757, 0]
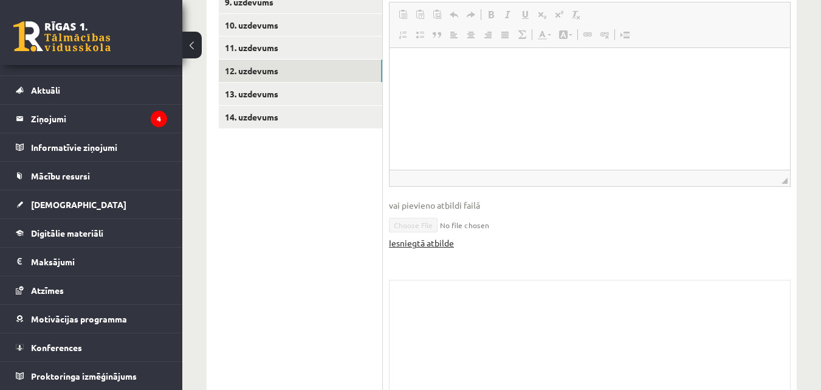
click at [418, 236] on link "Iesniegtā atbilde" at bounding box center [421, 242] width 65 height 13
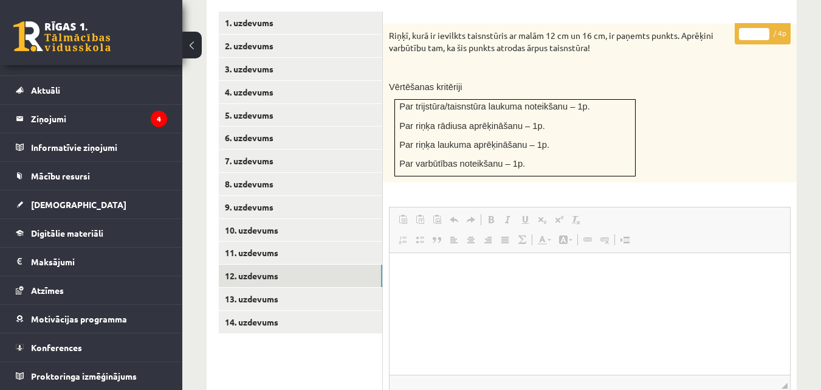
scroll to position [474, 0]
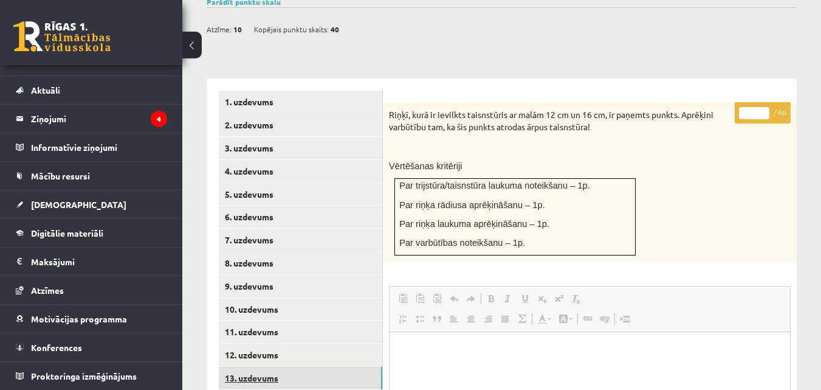
click at [286, 367] on link "13. uzdevums" at bounding box center [301, 378] width 164 height 22
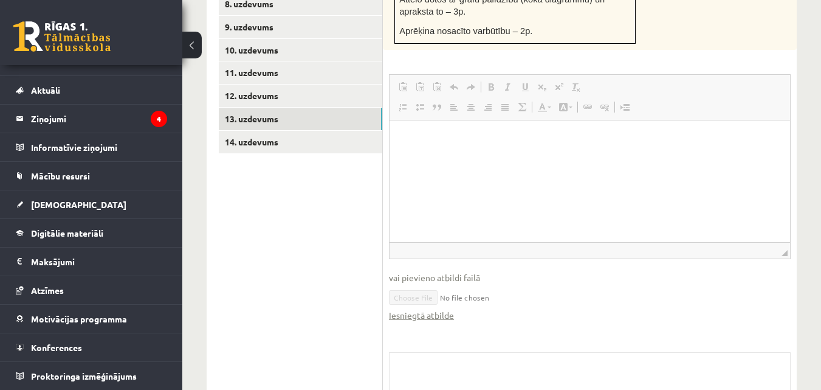
scroll to position [757, 0]
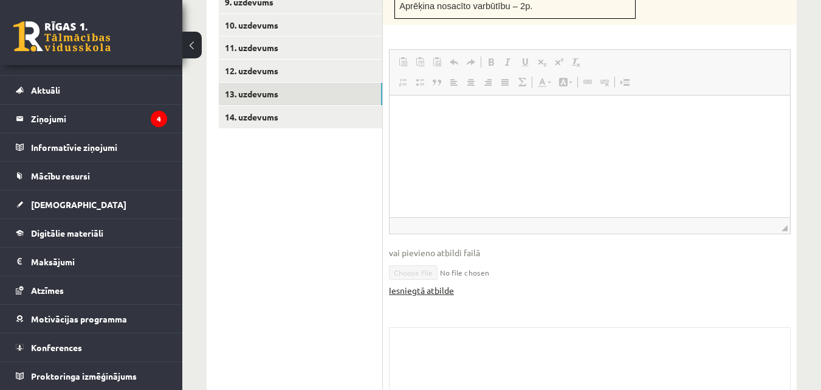
click at [433, 284] on link "Iesniegtā atbilde" at bounding box center [421, 290] width 65 height 13
click at [270, 106] on link "14. uzdevums" at bounding box center [301, 117] width 164 height 22
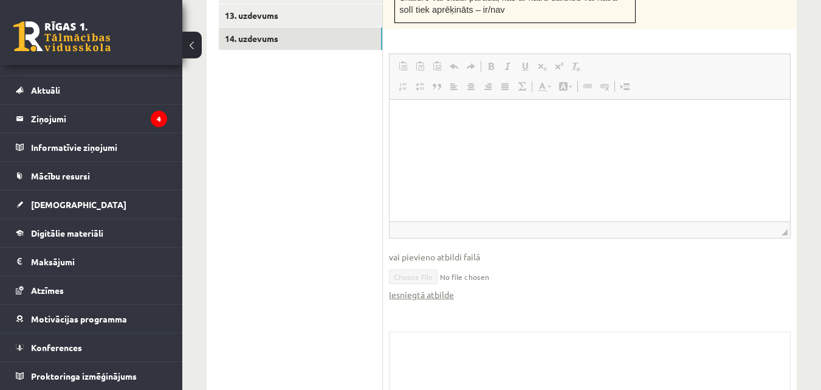
scroll to position [884, 0]
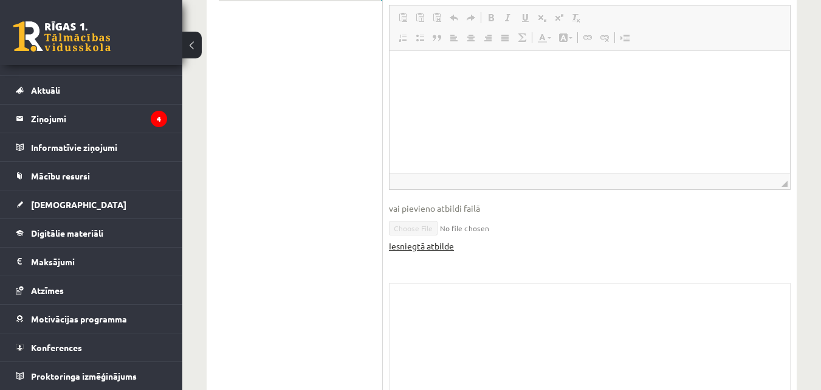
click at [427, 239] on link "Iesniegtā atbilde" at bounding box center [421, 245] width 65 height 13
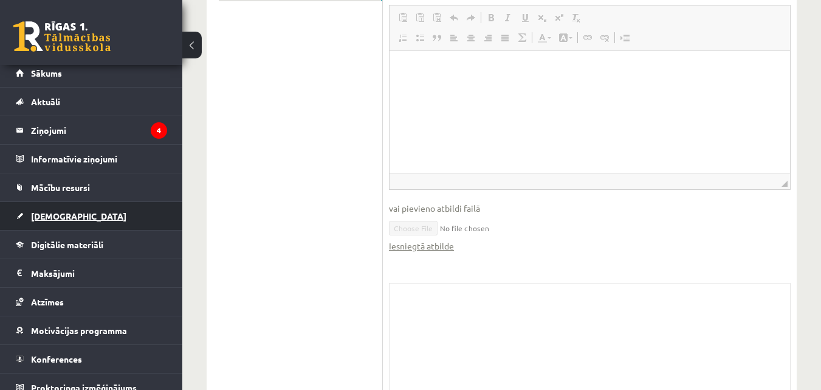
scroll to position [0, 0]
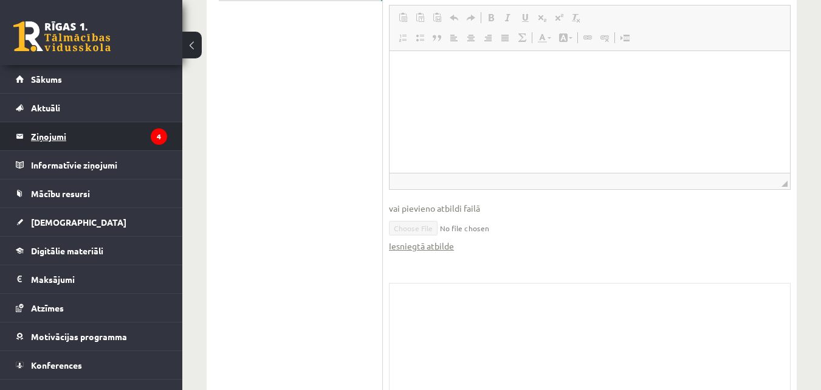
click at [131, 145] on legend "Ziņojumi 4" at bounding box center [99, 136] width 136 height 28
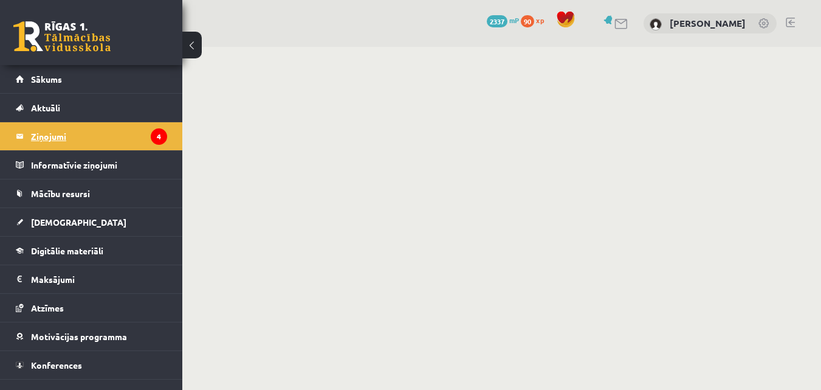
scroll to position [1, 0]
click at [151, 137] on icon "4" at bounding box center [159, 136] width 16 height 16
click at [146, 84] on link "Sākums" at bounding box center [91, 79] width 151 height 28
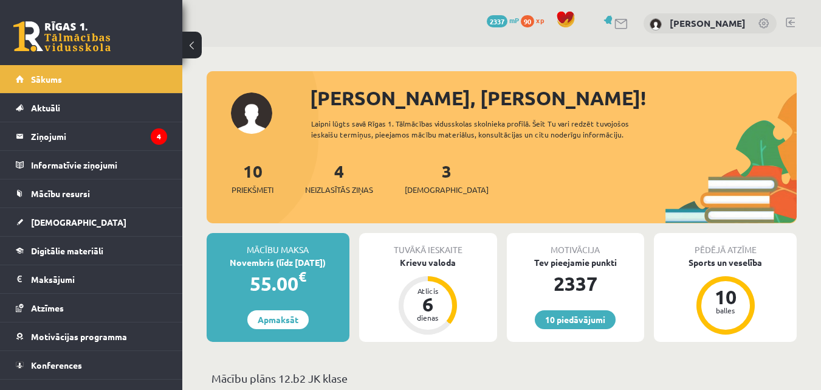
click at [130, 146] on legend "Ziņojumi 4" at bounding box center [99, 136] width 136 height 28
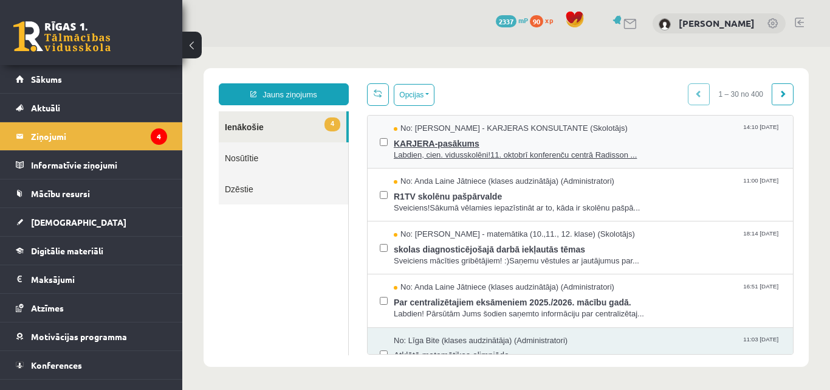
click at [656, 140] on span "KARJERA-pasākums" at bounding box center [587, 141] width 387 height 15
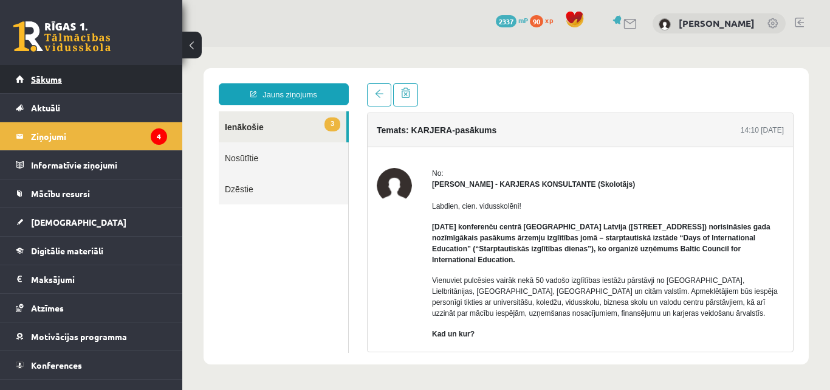
click at [47, 88] on link "Sākums" at bounding box center [91, 79] width 151 height 28
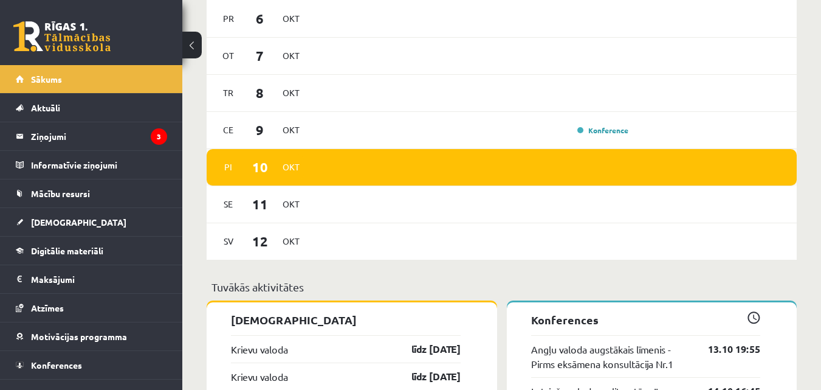
scroll to position [851, 0]
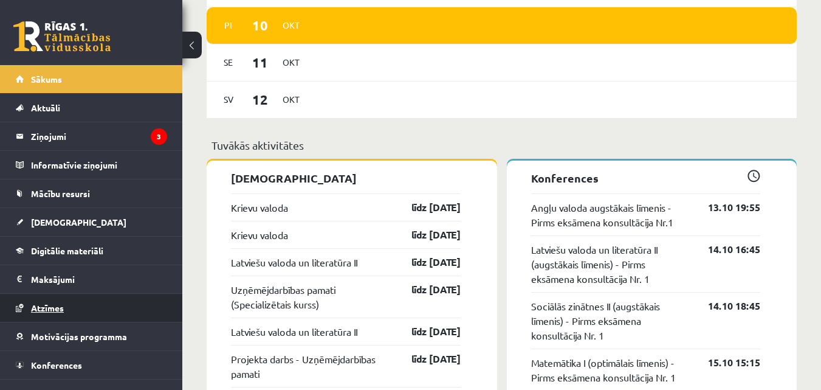
click at [75, 306] on link "Atzīmes" at bounding box center [91, 308] width 151 height 28
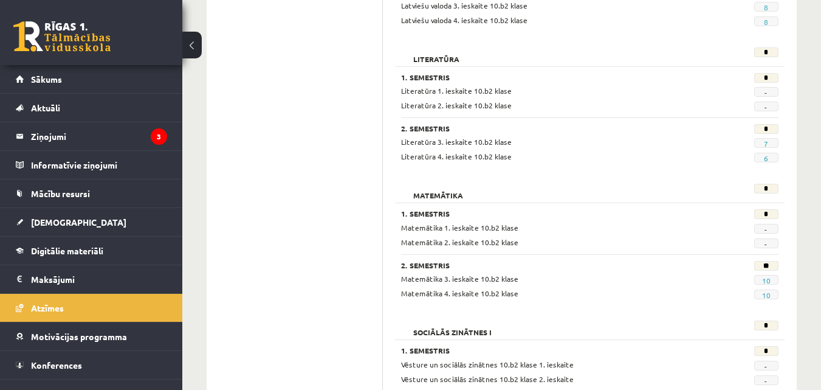
scroll to position [993, 0]
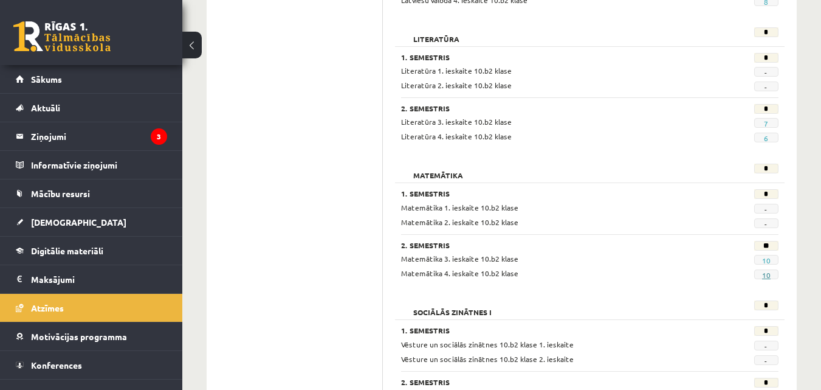
click at [770, 274] on link "10" at bounding box center [766, 275] width 9 height 10
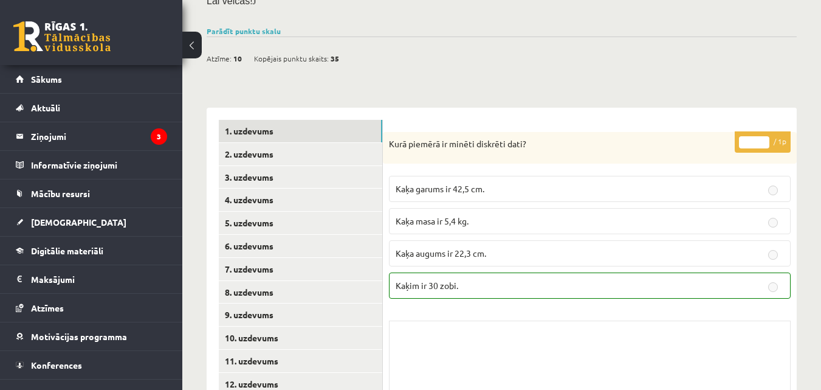
scroll to position [466, 0]
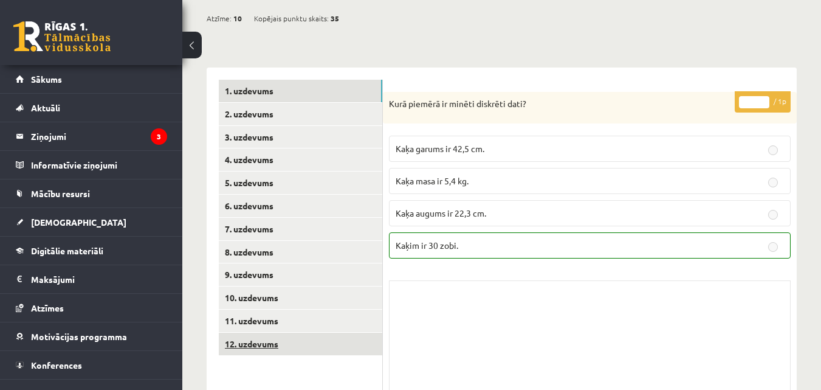
click at [253, 332] on link "12. uzdevums" at bounding box center [301, 343] width 164 height 22
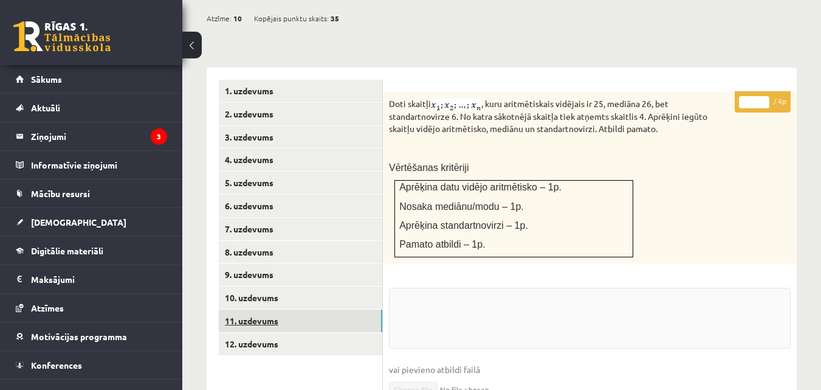
click at [252, 309] on link "11. uzdevums" at bounding box center [301, 320] width 164 height 22
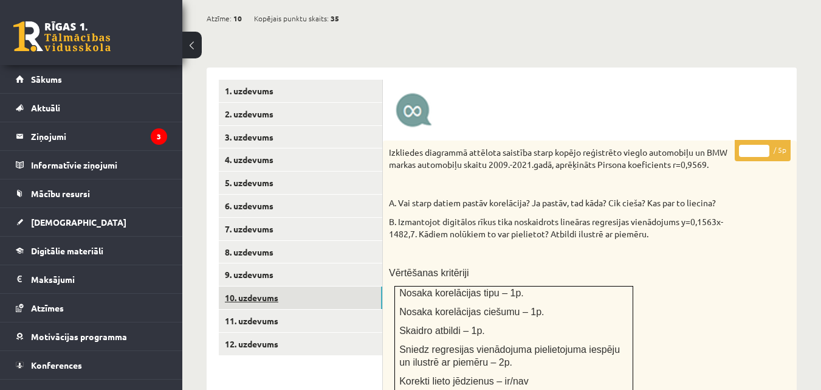
click at [244, 286] on link "10. uzdevums" at bounding box center [301, 297] width 164 height 22
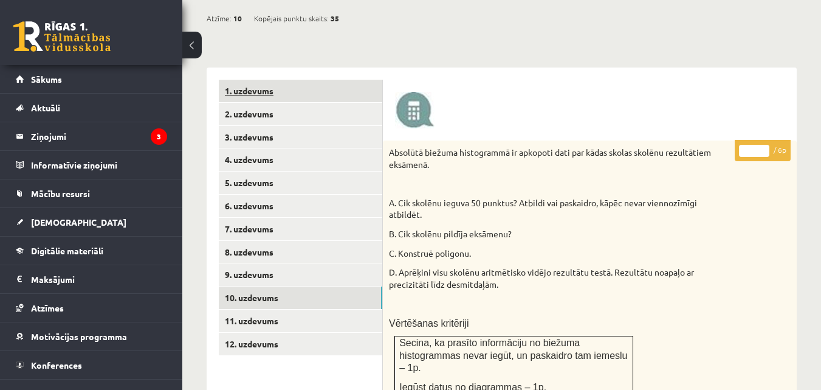
click at [290, 80] on link "1. uzdevums" at bounding box center [301, 91] width 164 height 22
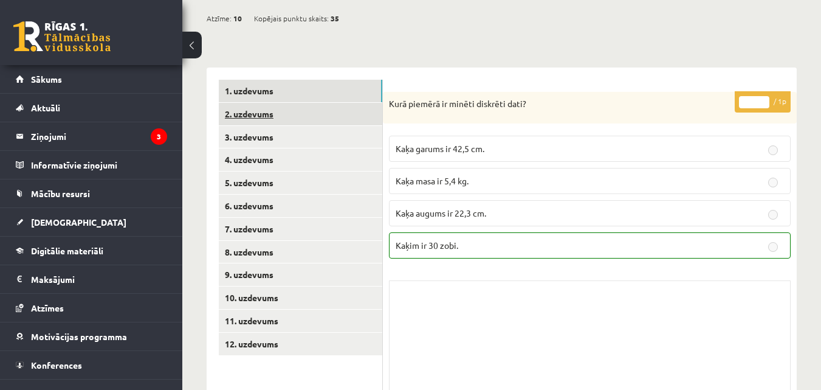
click at [311, 103] on link "2. uzdevums" at bounding box center [301, 114] width 164 height 22
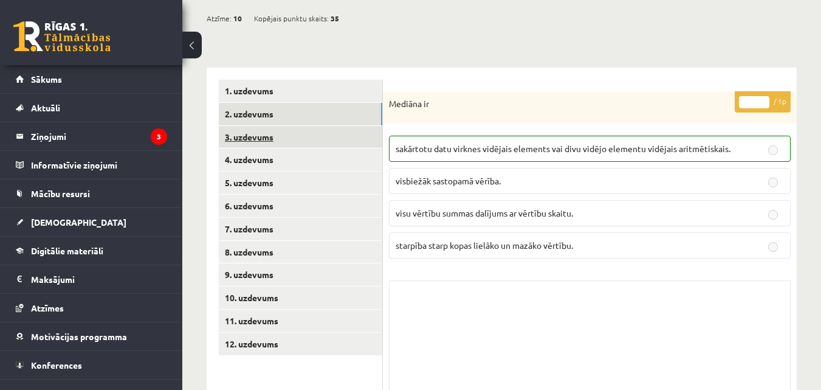
click at [269, 126] on link "3. uzdevums" at bounding box center [301, 137] width 164 height 22
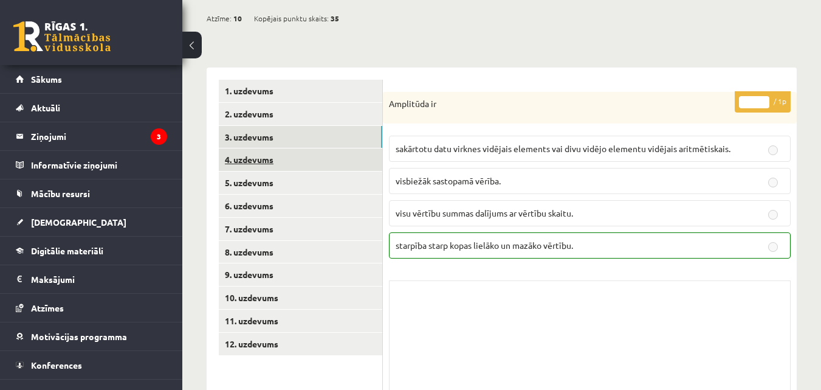
click at [326, 148] on link "4. uzdevums" at bounding box center [301, 159] width 164 height 22
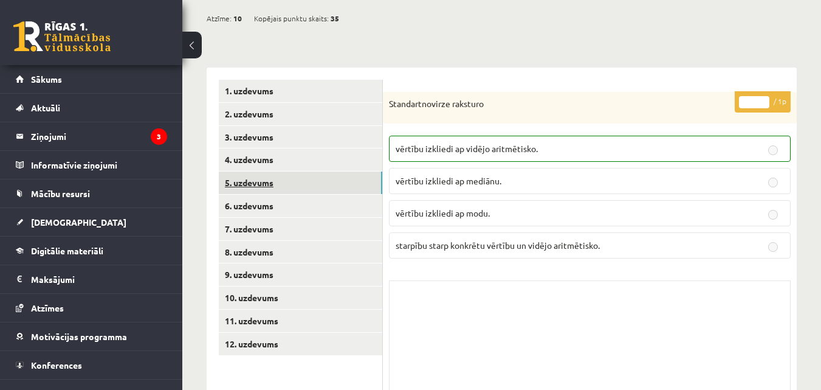
click at [243, 171] on link "5. uzdevums" at bounding box center [301, 182] width 164 height 22
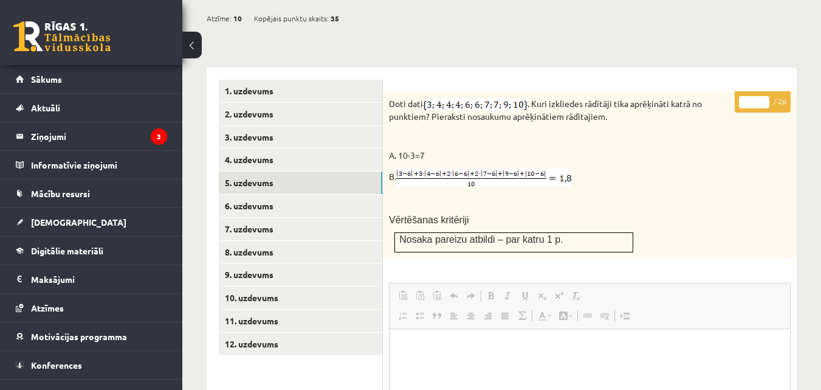
scroll to position [746, 0]
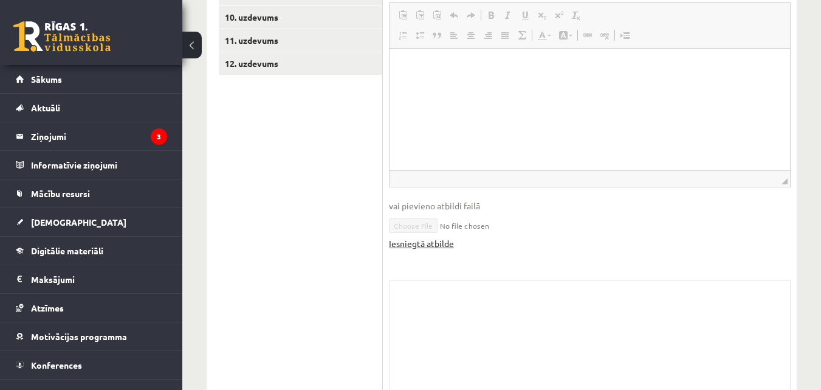
click at [430, 237] on link "Iesniegtā atbilde" at bounding box center [421, 243] width 65 height 13
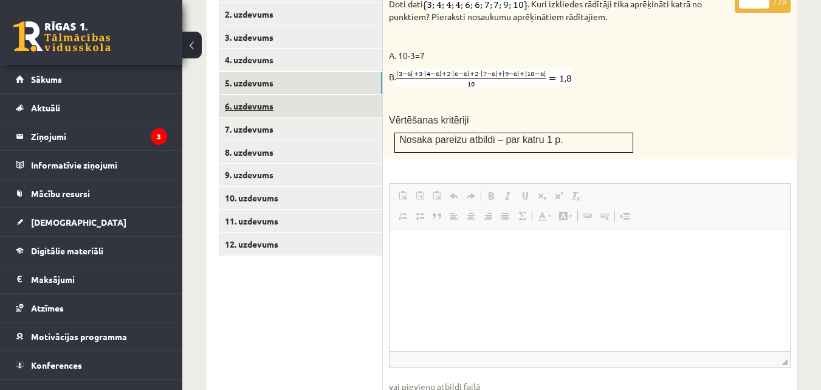
scroll to position [462, 0]
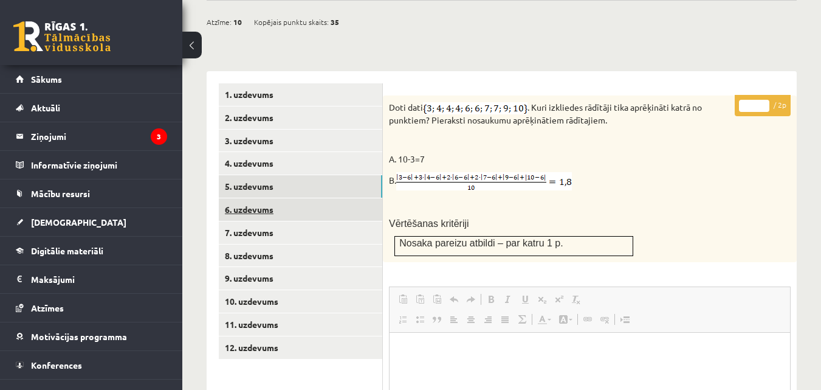
click at [311, 198] on link "6. uzdevums" at bounding box center [301, 209] width 164 height 22
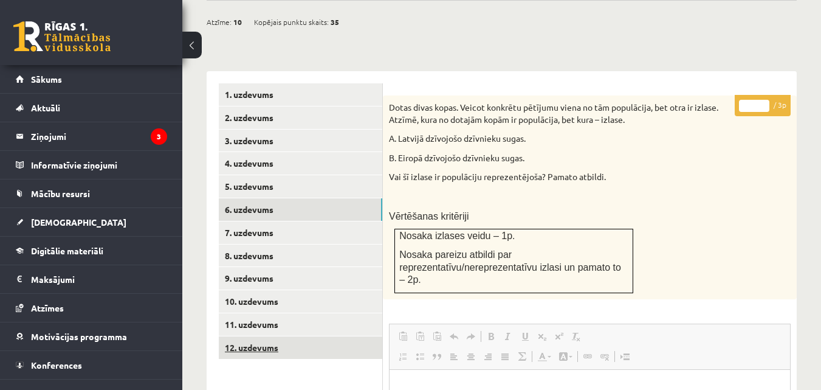
scroll to position [0, 0]
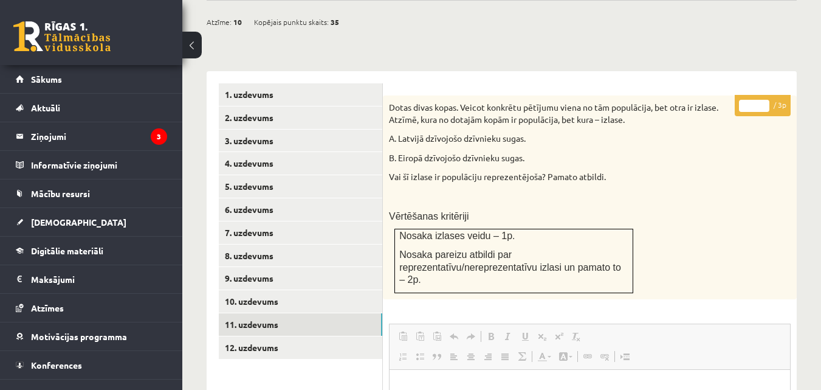
click at [62, 30] on link at bounding box center [61, 36] width 97 height 30
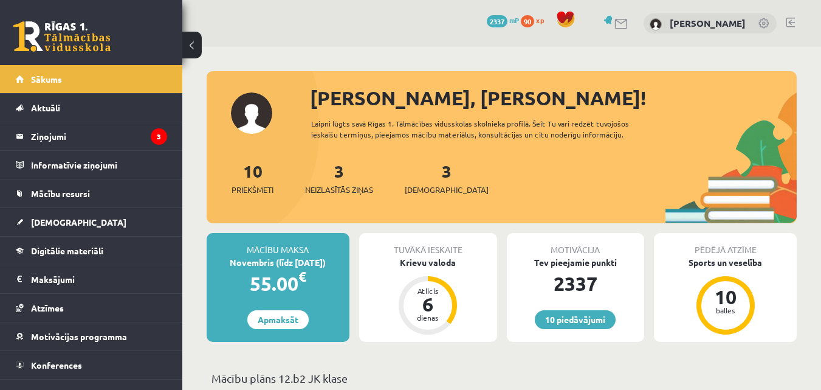
click at [788, 21] on link at bounding box center [790, 23] width 9 height 10
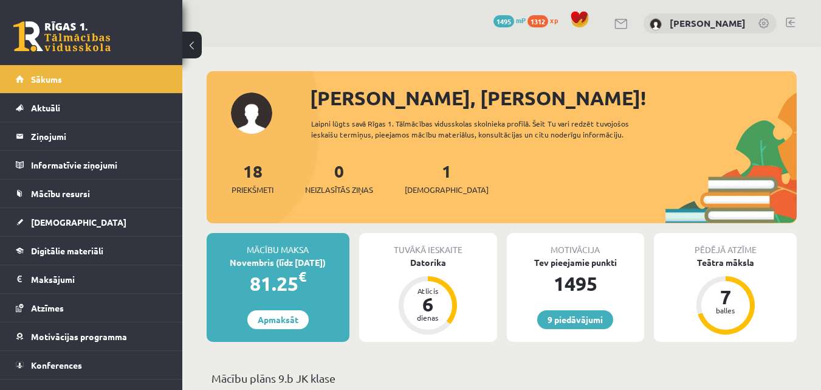
click at [546, 20] on span "1312" at bounding box center [538, 21] width 21 height 12
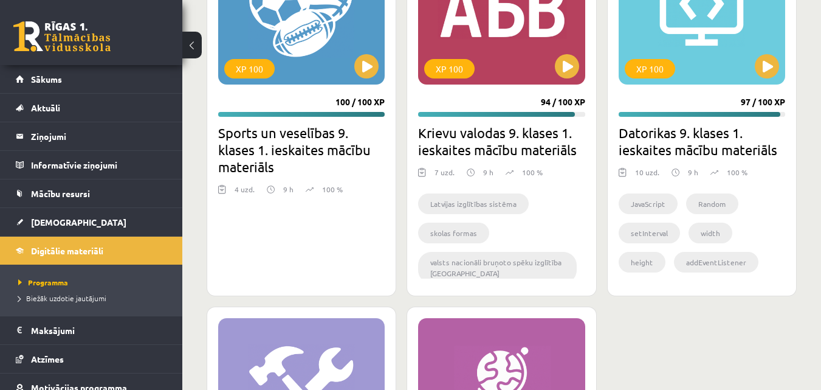
scroll to position [1532, 0]
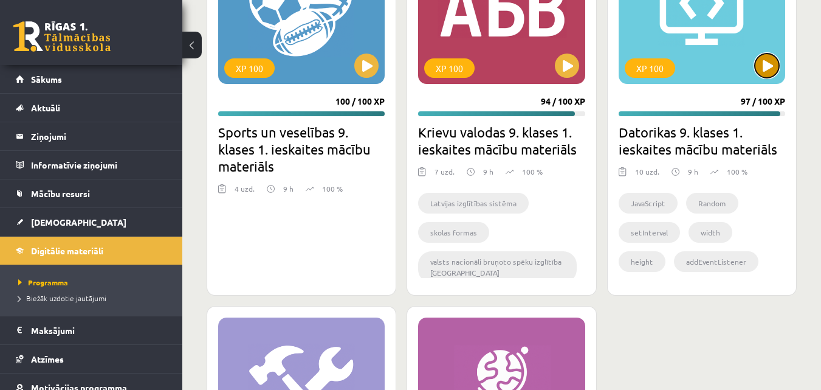
click at [764, 66] on button at bounding box center [767, 65] width 24 height 24
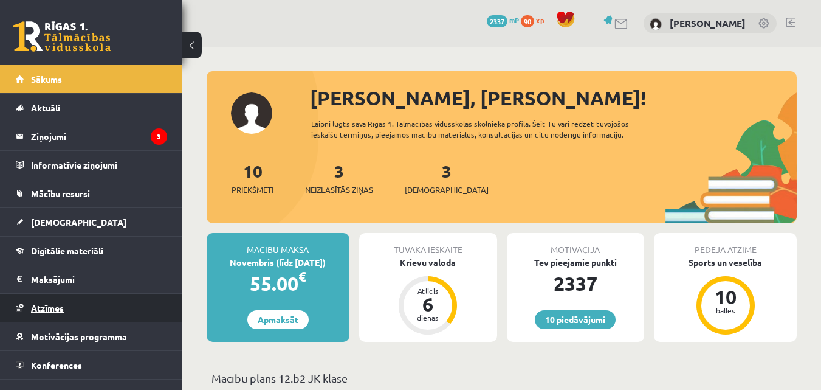
click at [55, 303] on span "Atzīmes" at bounding box center [47, 307] width 33 height 11
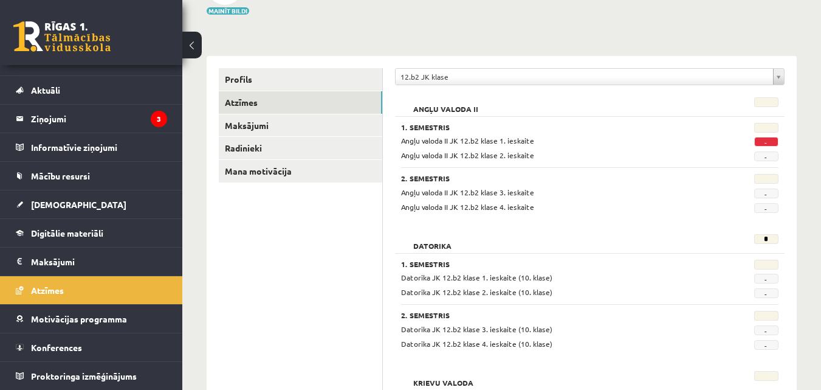
scroll to position [122, 0]
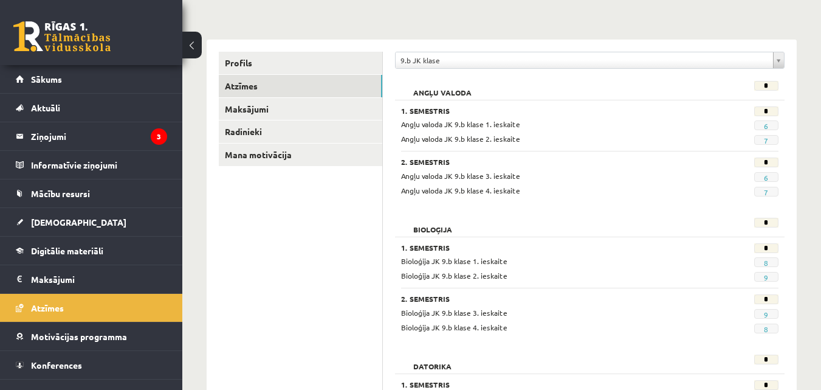
scroll to position [267, 0]
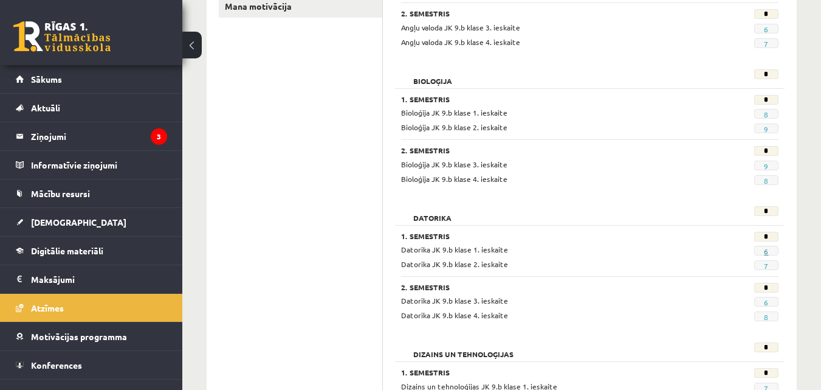
click at [766, 253] on link "6" at bounding box center [766, 251] width 4 height 10
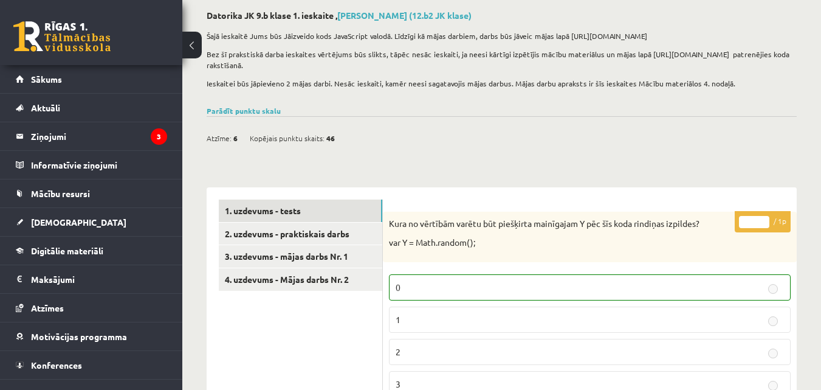
scroll to position [122, 0]
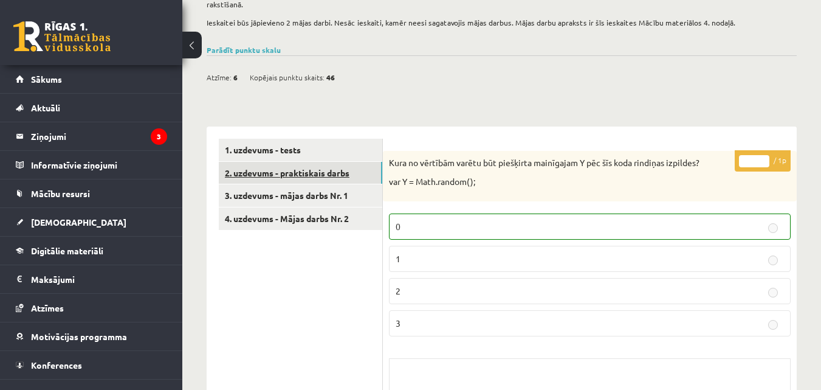
click at [331, 165] on link "2. uzdevums - praktiskais darbs" at bounding box center [301, 173] width 164 height 22
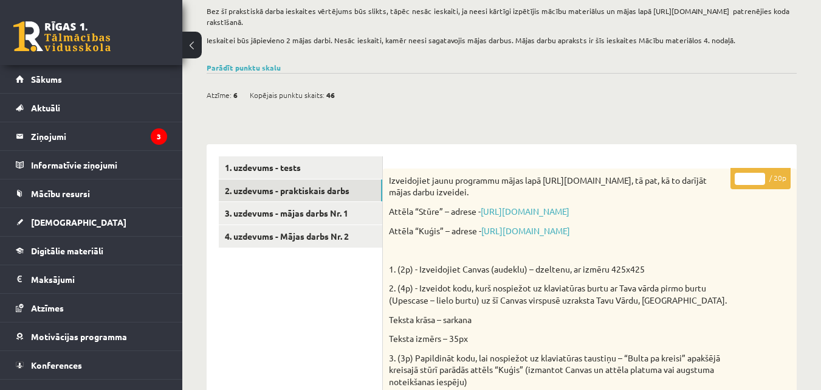
scroll to position [97, 0]
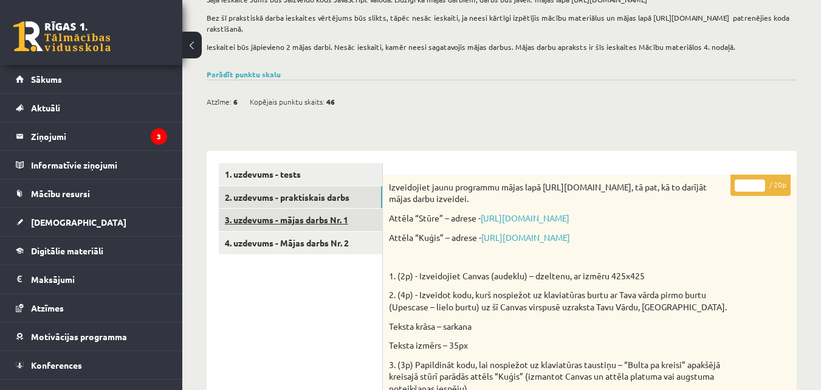
click at [325, 208] on link "3. uzdevums - mājas darbs Nr. 1" at bounding box center [301, 219] width 164 height 22
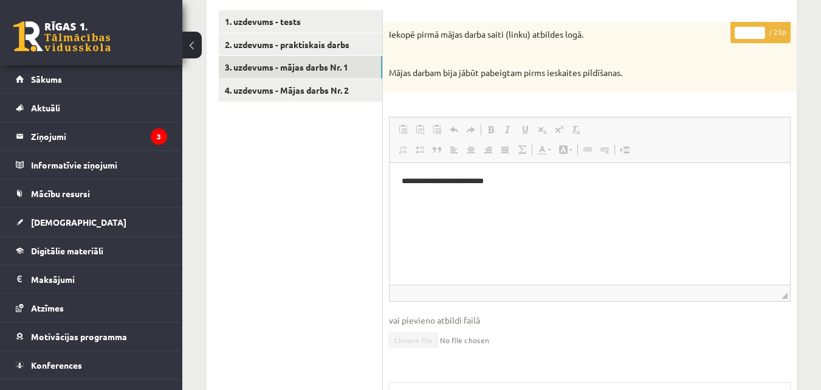
scroll to position [226, 0]
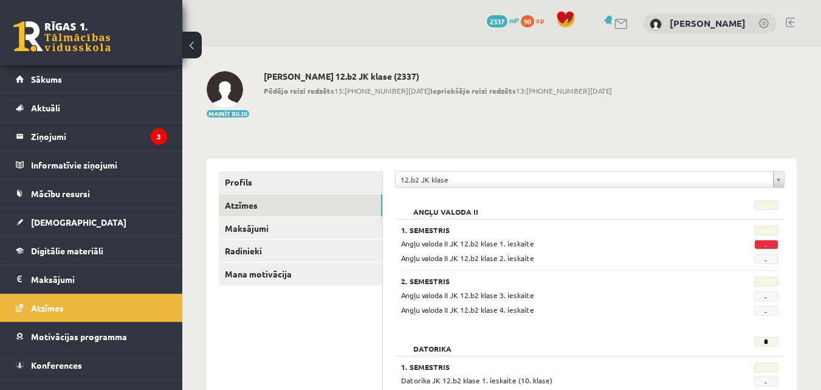
scroll to position [122, 0]
